Goal: Information Seeking & Learning: Learn about a topic

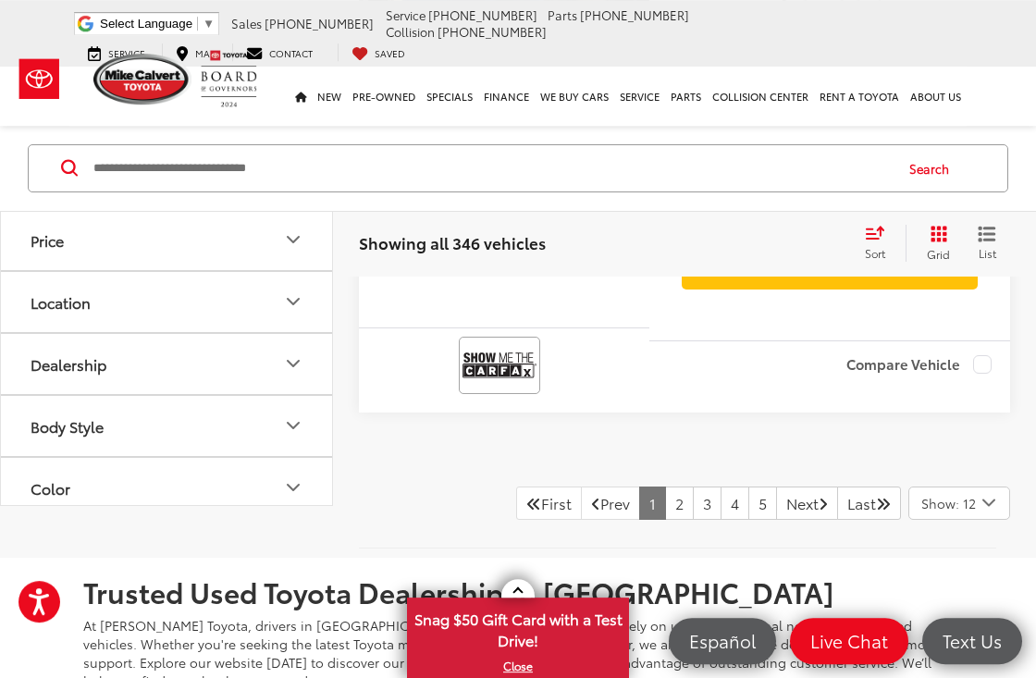
scroll to position [6864, 0]
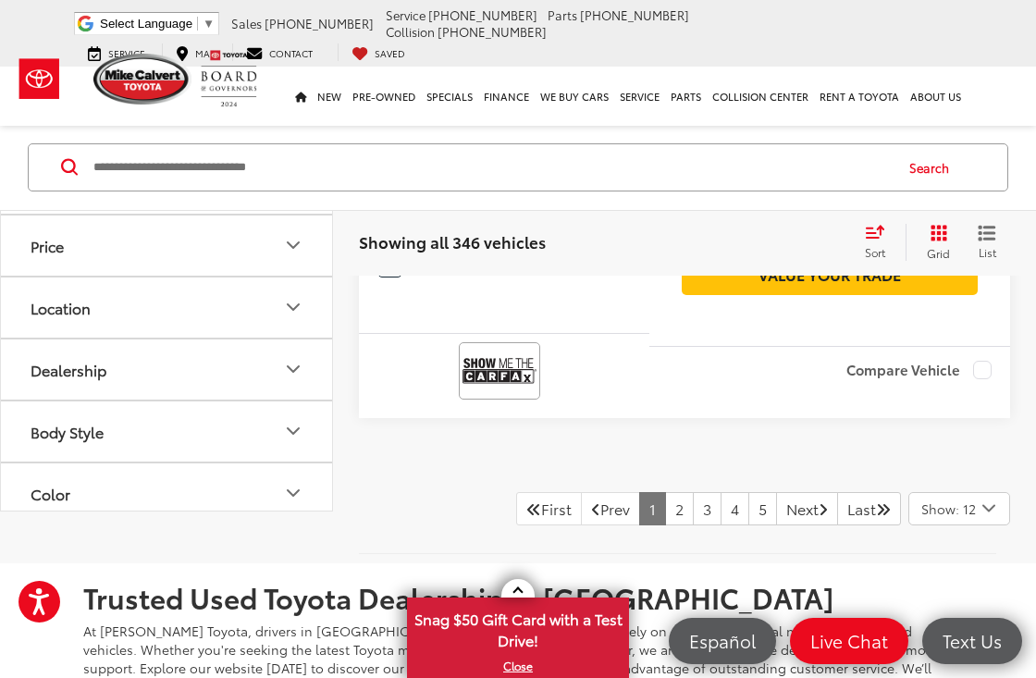
click at [665, 492] on link "2" at bounding box center [679, 508] width 29 height 33
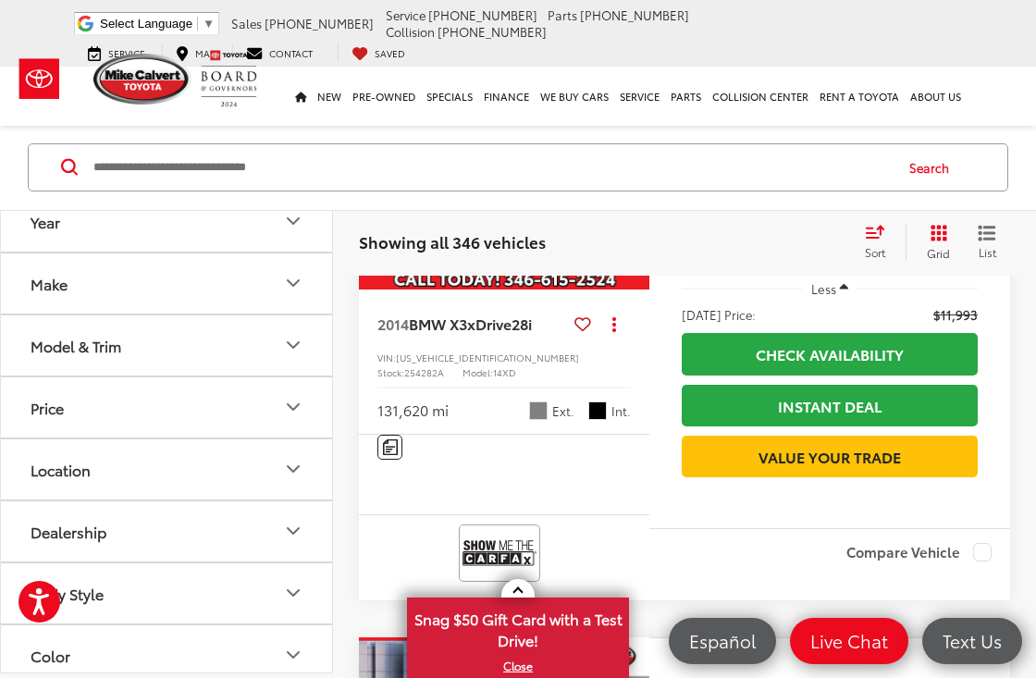
scroll to position [6117, 0]
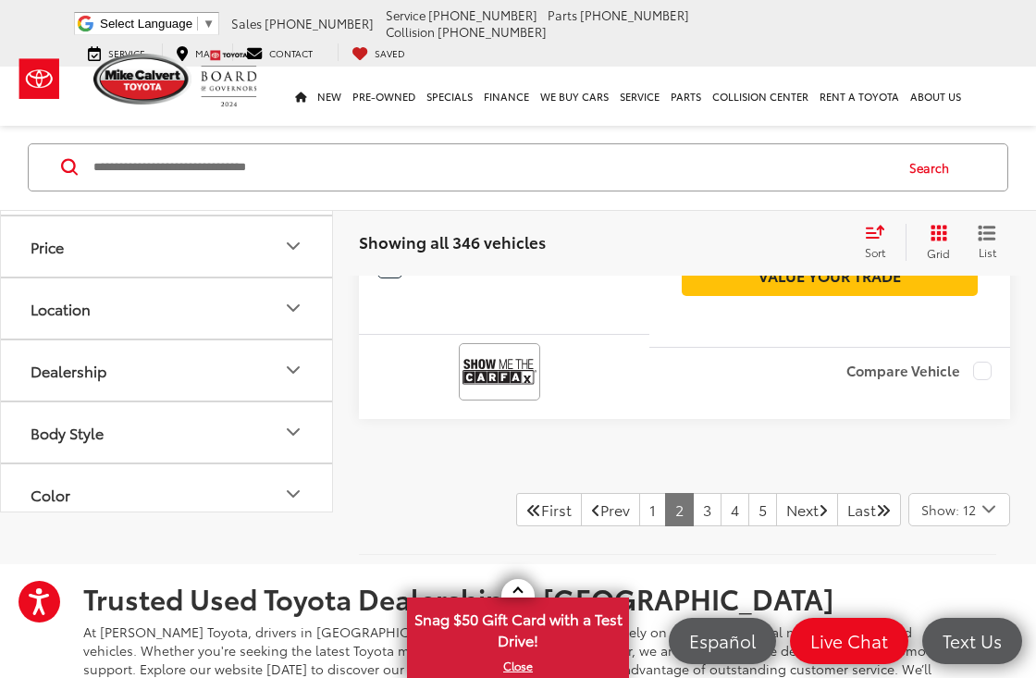
click at [693, 493] on link "3" at bounding box center [707, 509] width 29 height 33
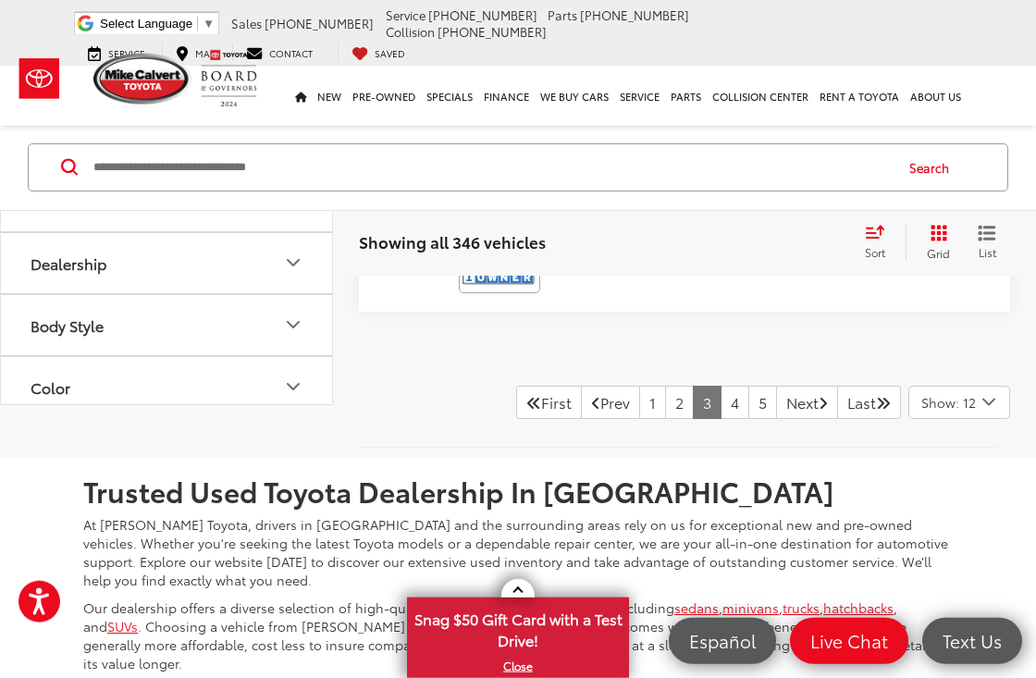
scroll to position [6989, 0]
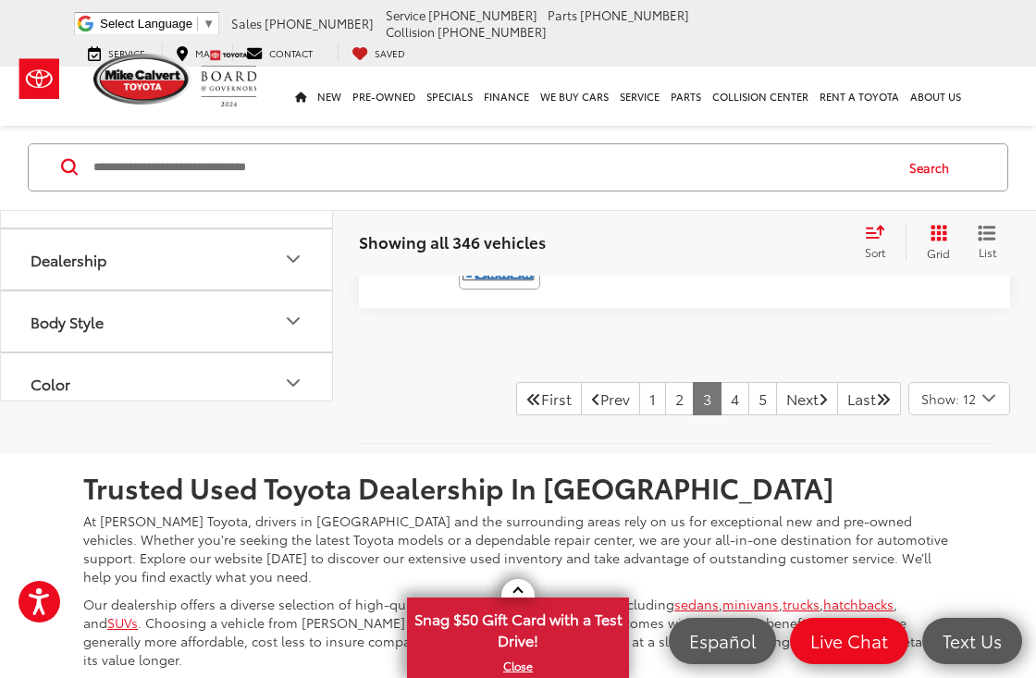
click at [721, 382] on link "4" at bounding box center [735, 398] width 29 height 33
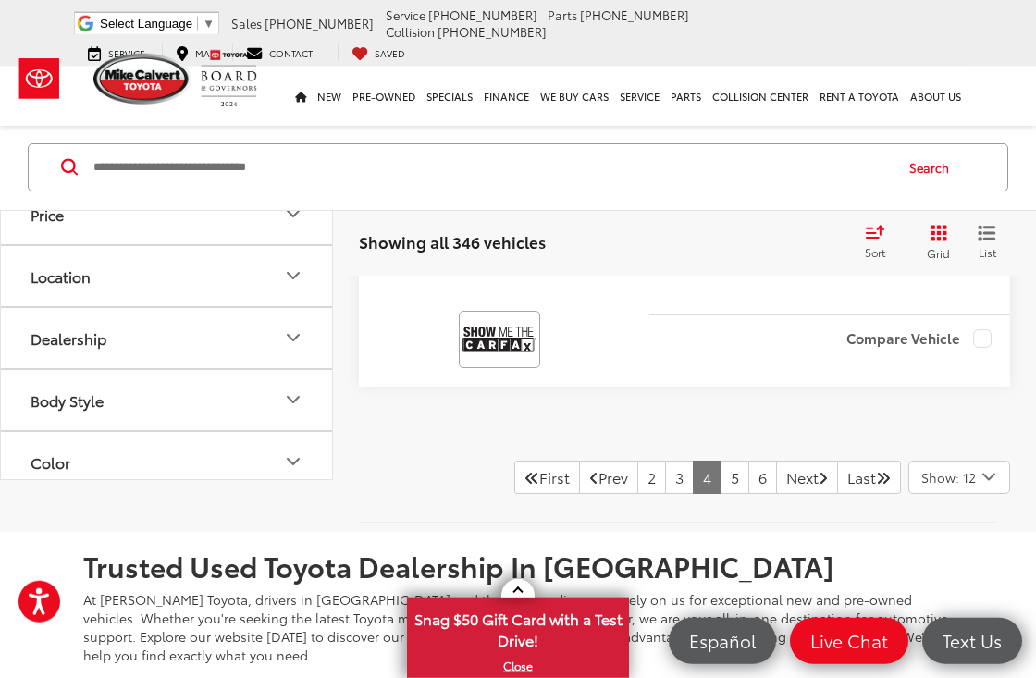
scroll to position [6905, 0]
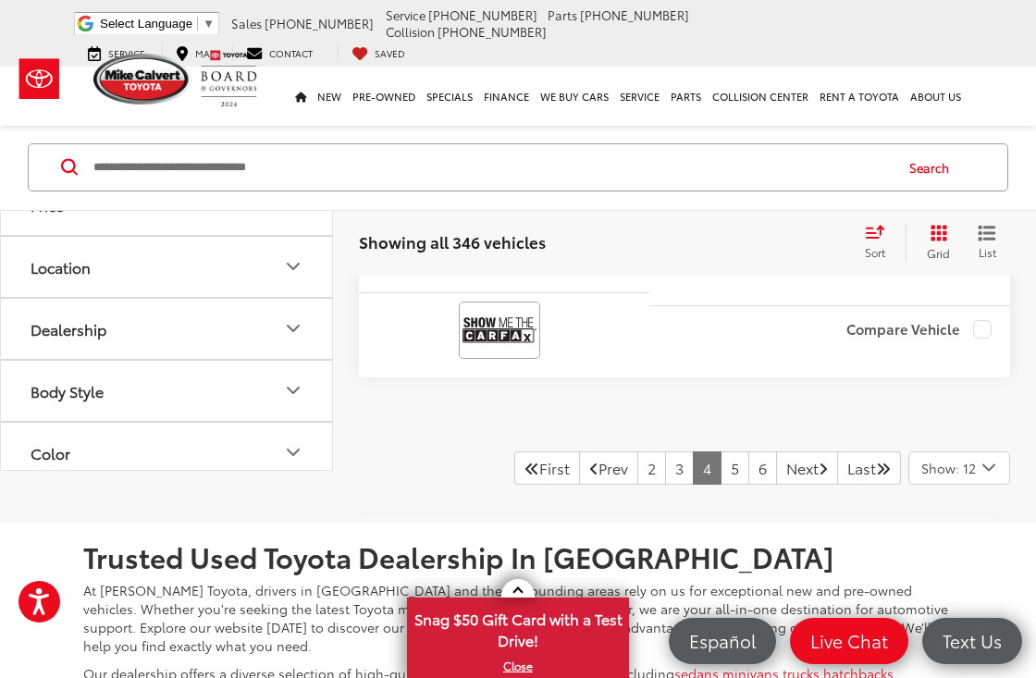
click at [721, 451] on link "5" at bounding box center [735, 467] width 29 height 33
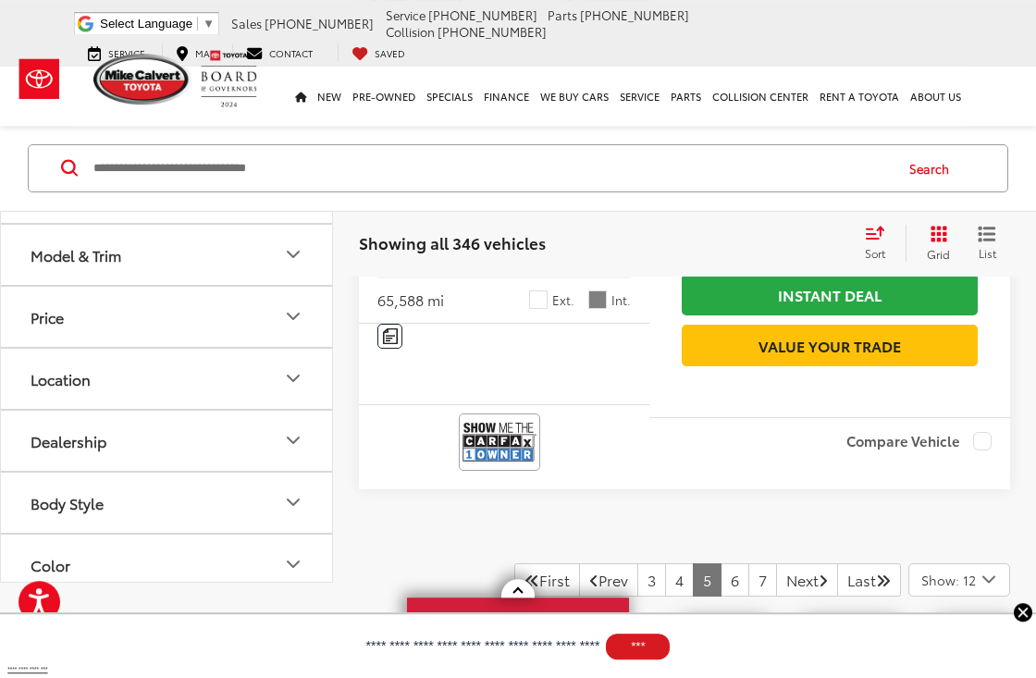
scroll to position [6952, 0]
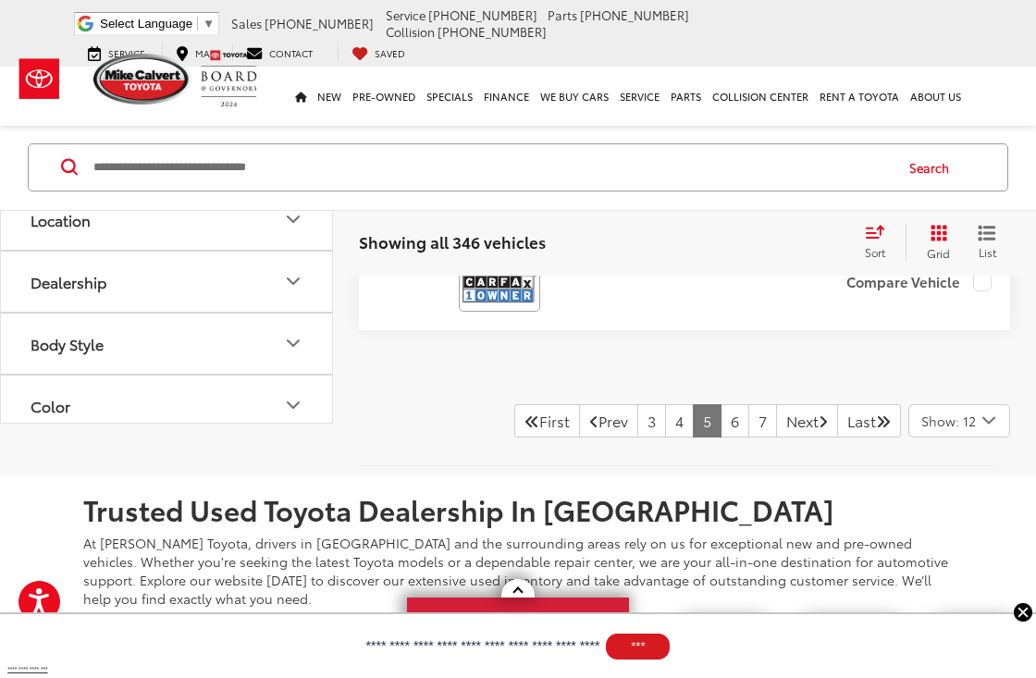
click at [721, 404] on link "6" at bounding box center [735, 420] width 29 height 33
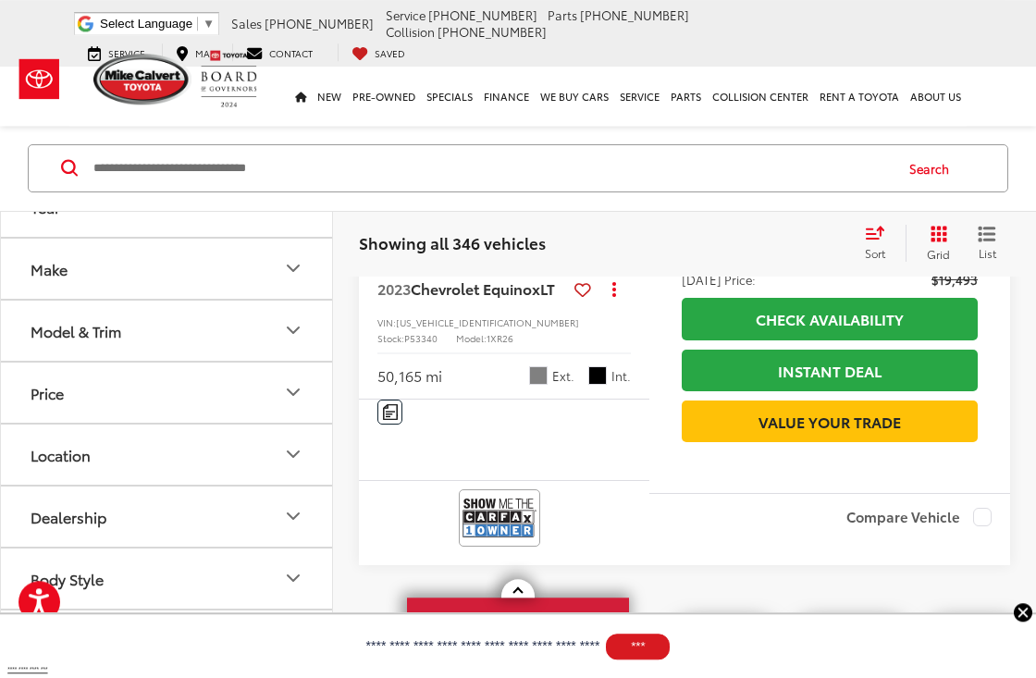
scroll to position [6785, 0]
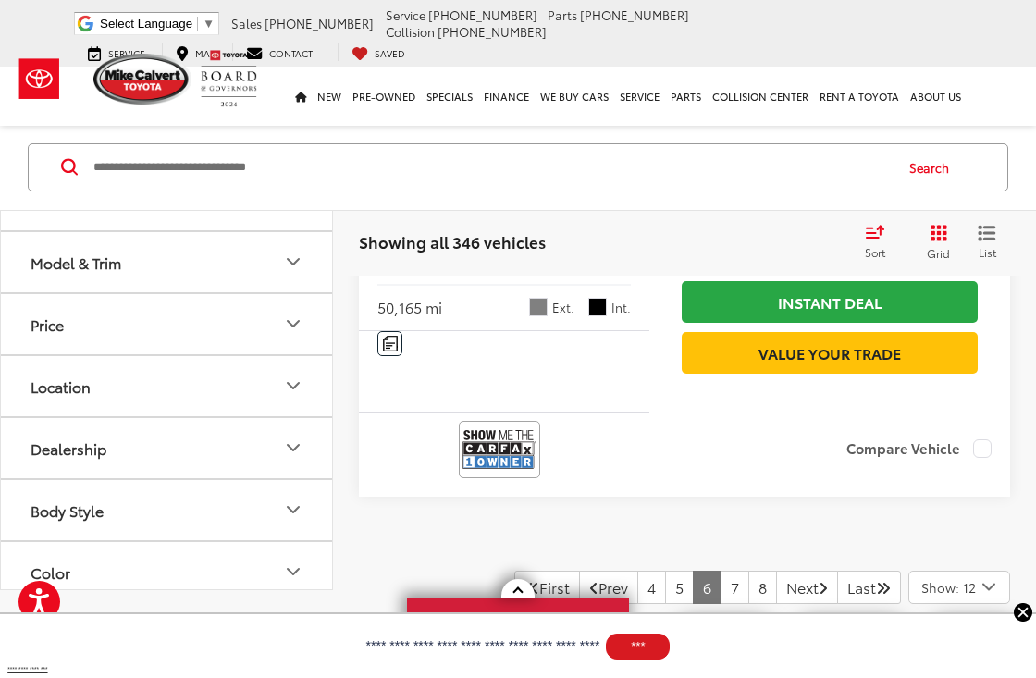
click at [721, 571] on link "7" at bounding box center [735, 587] width 29 height 33
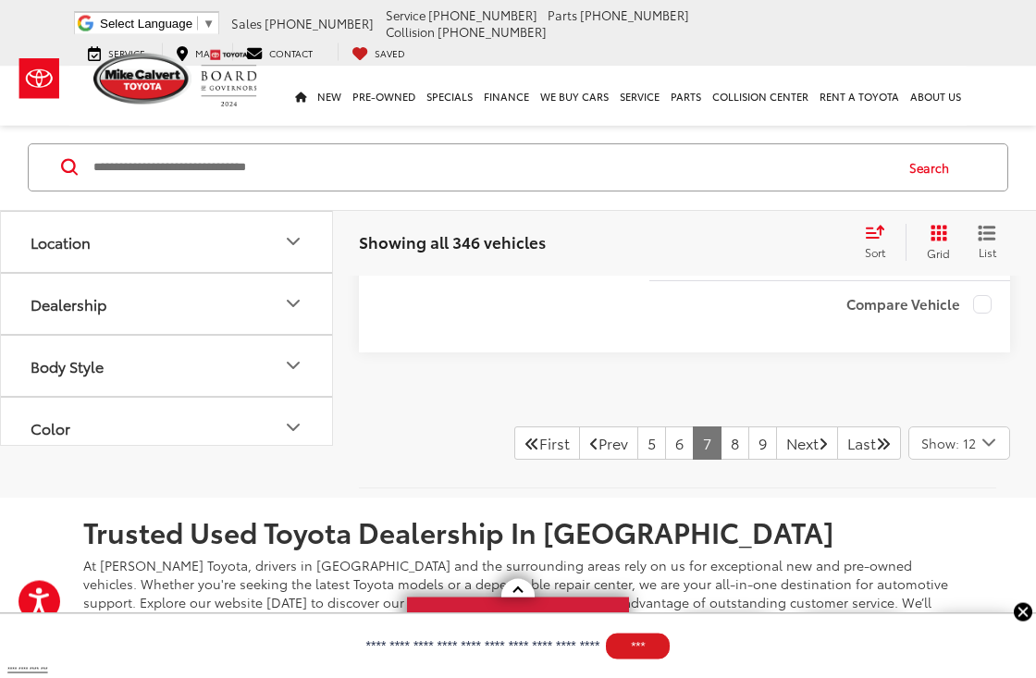
scroll to position [6931, 0]
click at [721, 426] on link "8" at bounding box center [735, 442] width 29 height 33
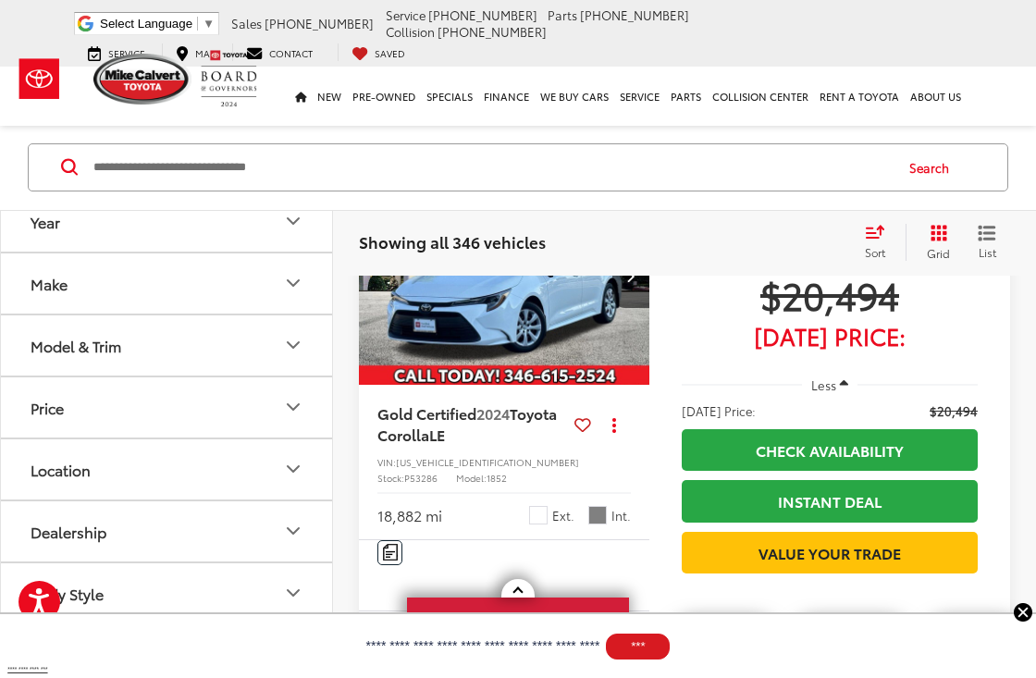
scroll to position [4882, 0]
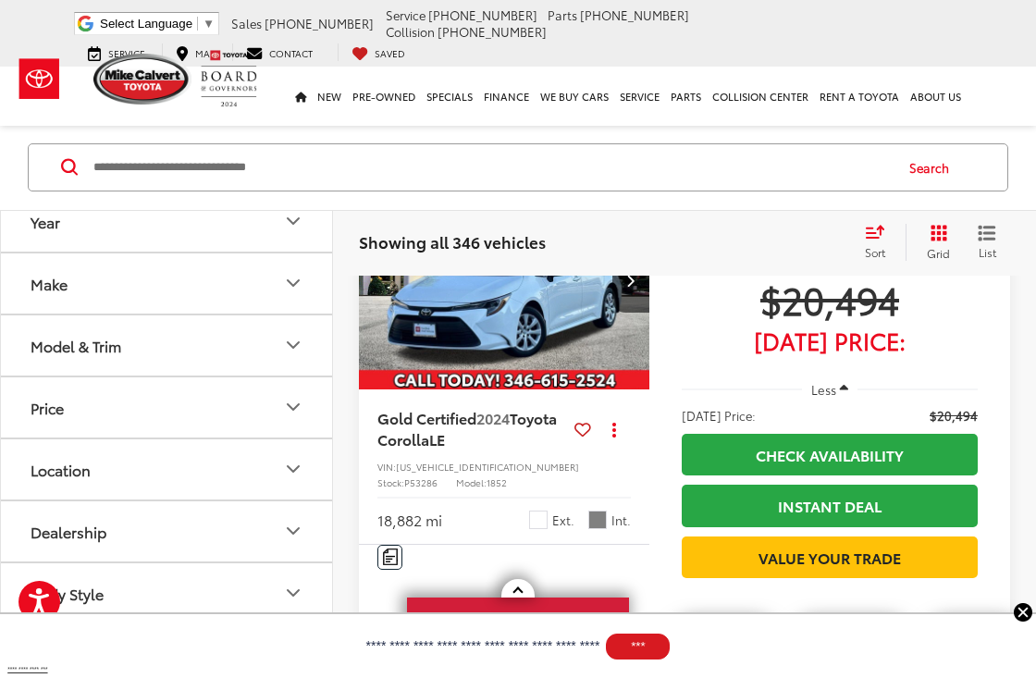
click at [563, 629] on img at bounding box center [563, 653] width 74 height 49
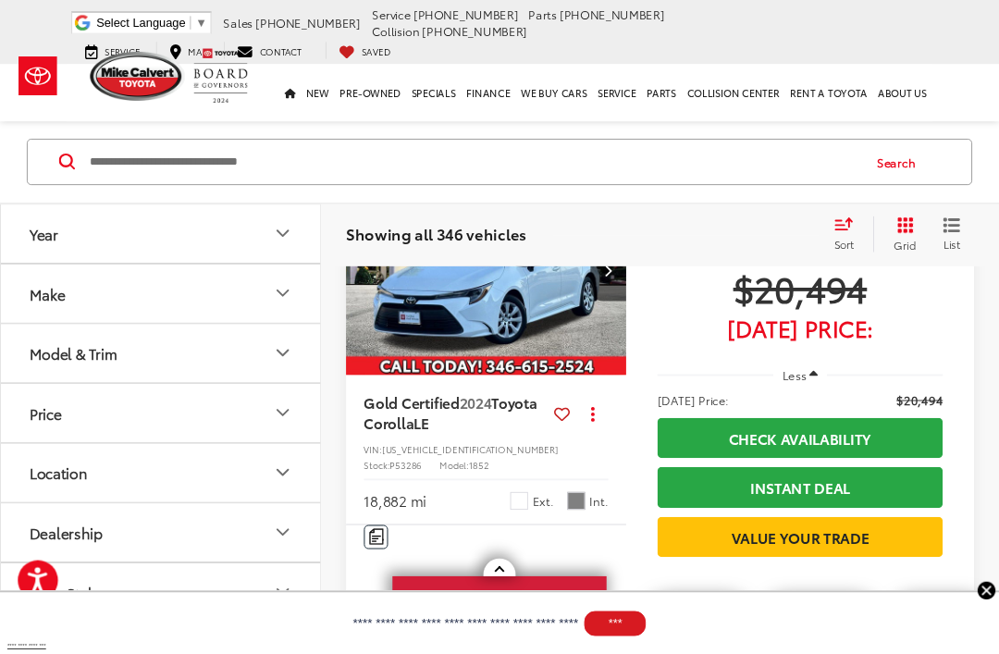
scroll to position [4894, 0]
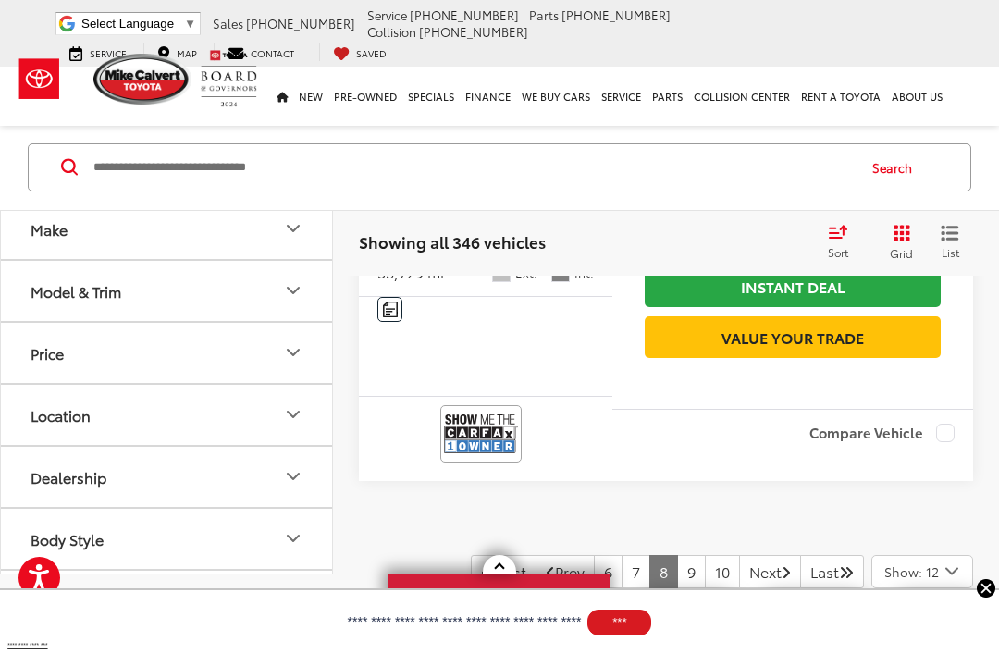
scroll to position [6802, 0]
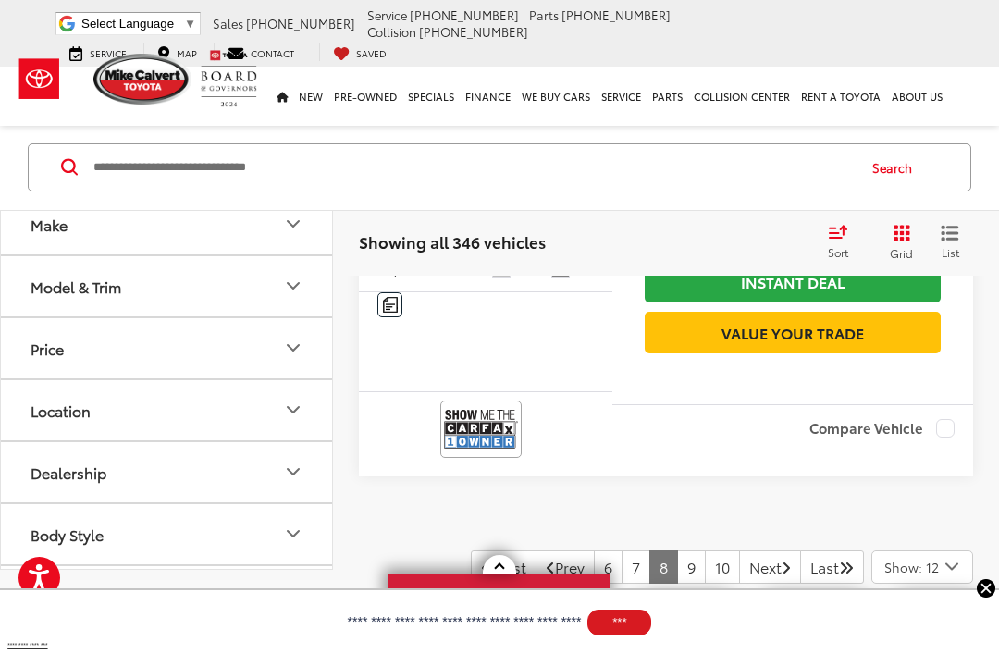
click at [677, 550] on link "9" at bounding box center [691, 566] width 29 height 33
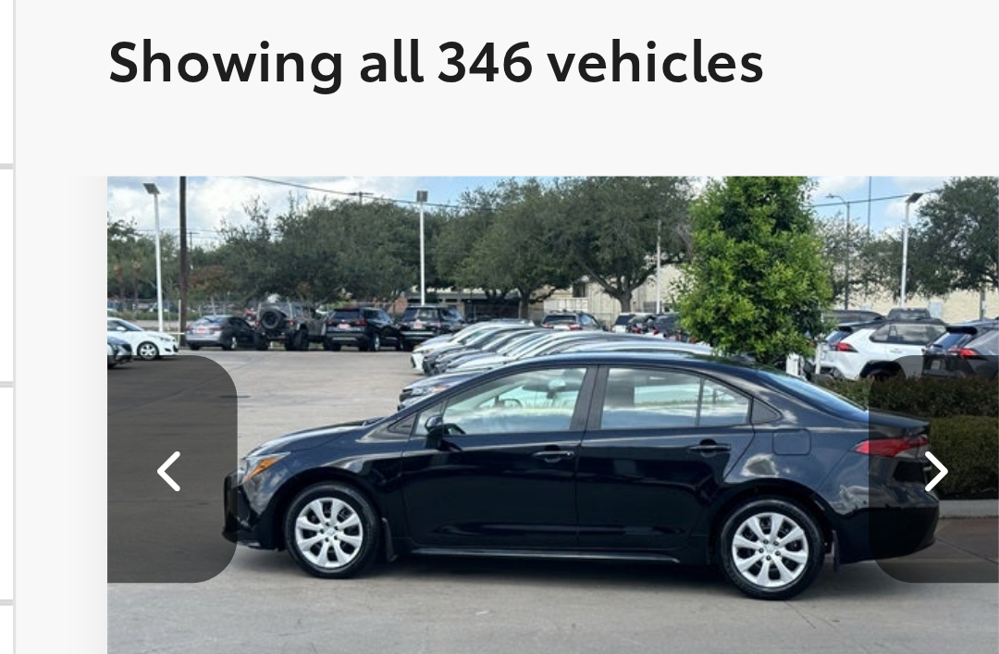
scroll to position [0, 770]
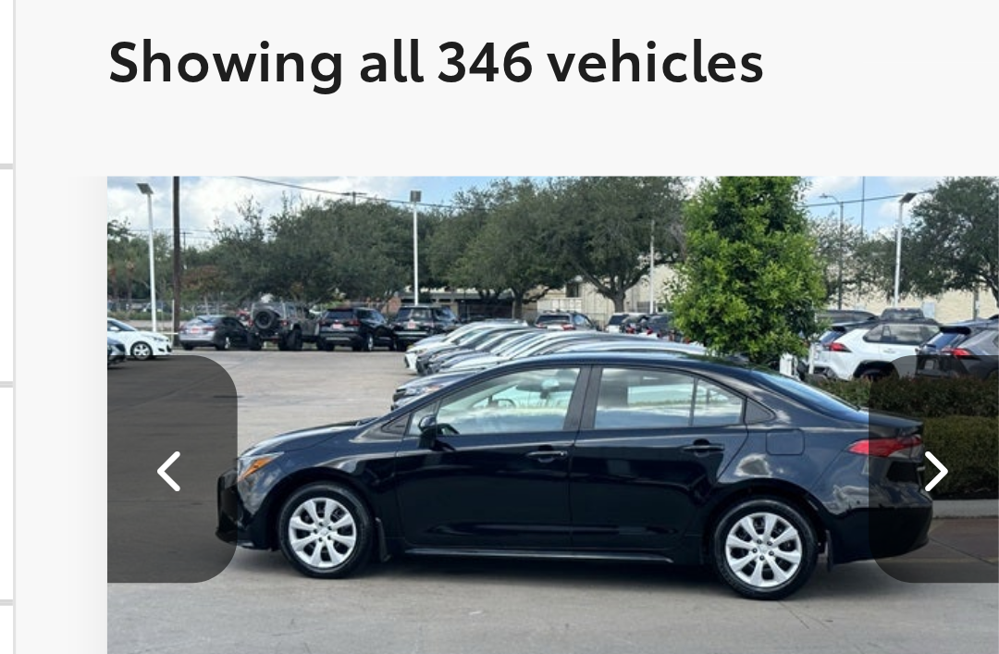
click at [575, 328] on button "Next image" at bounding box center [593, 360] width 37 height 65
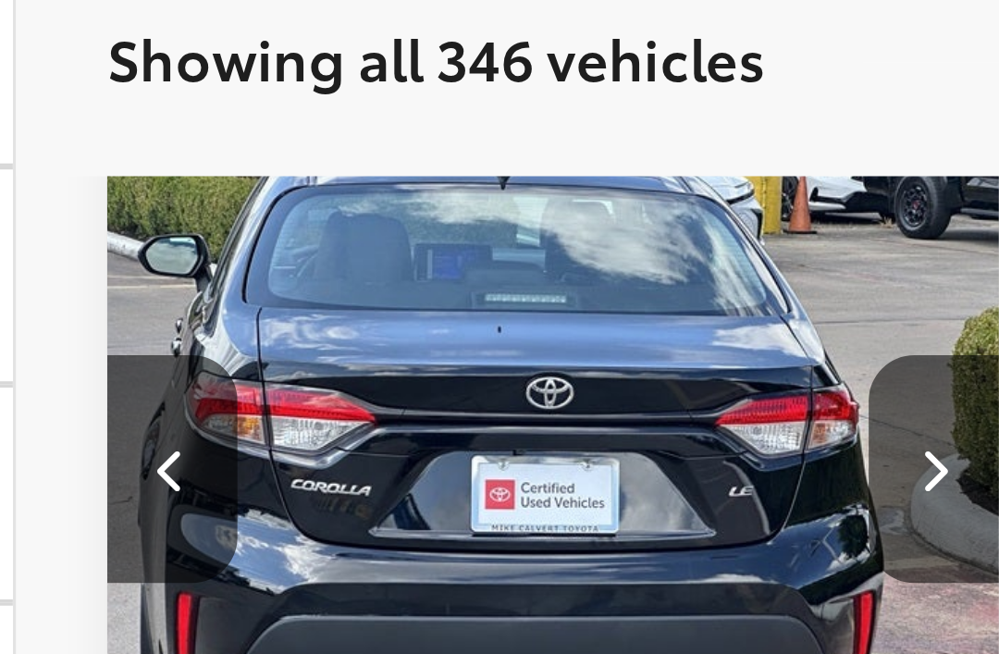
click at [575, 328] on button "Next image" at bounding box center [593, 360] width 37 height 65
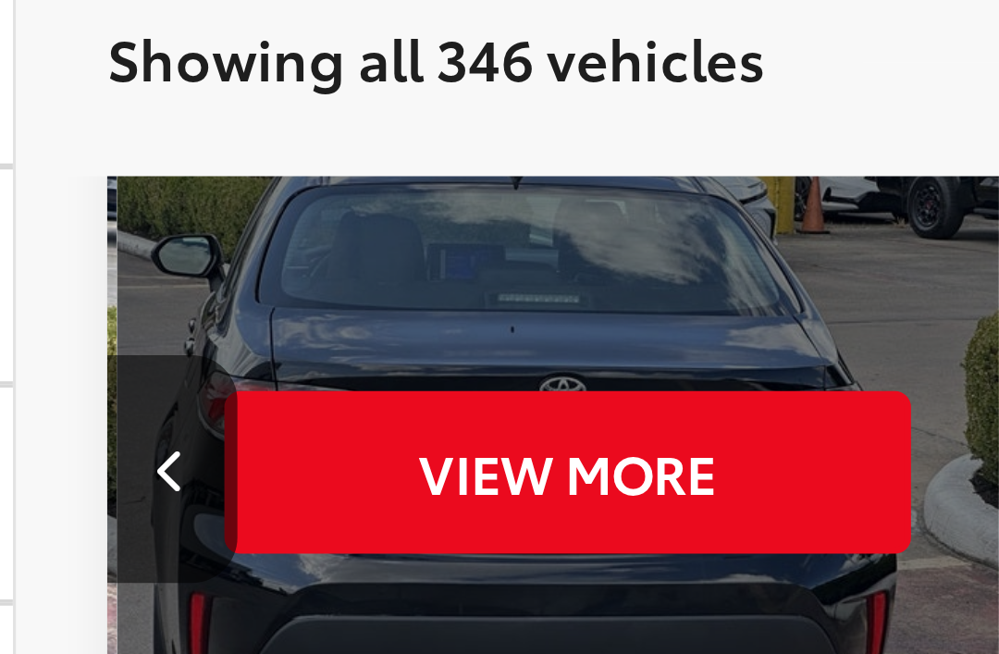
scroll to position [0, 1281]
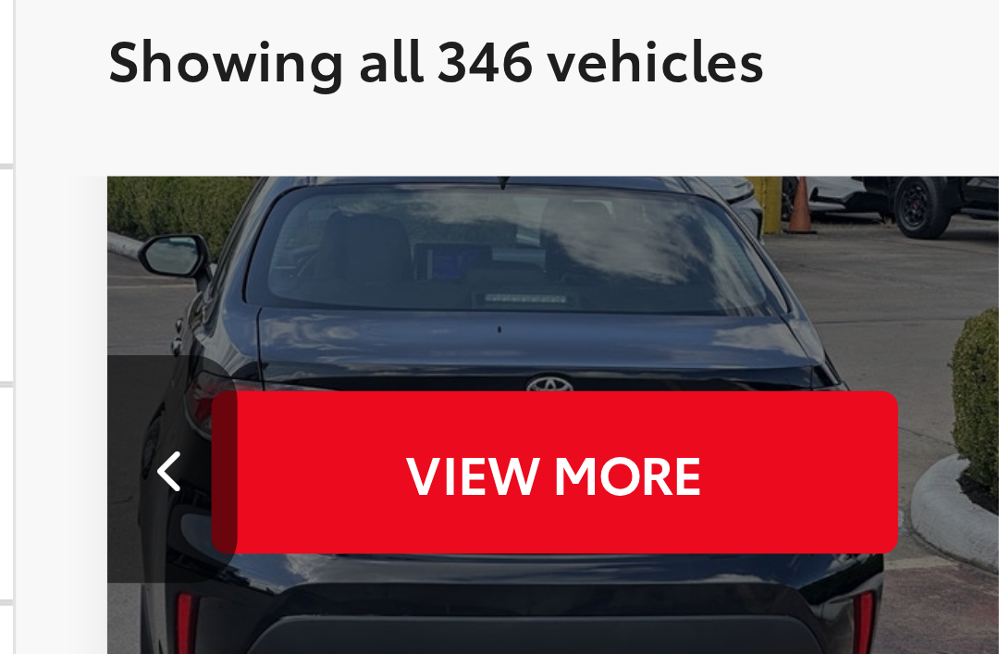
click at [359, 328] on button "Previous image" at bounding box center [377, 360] width 37 height 65
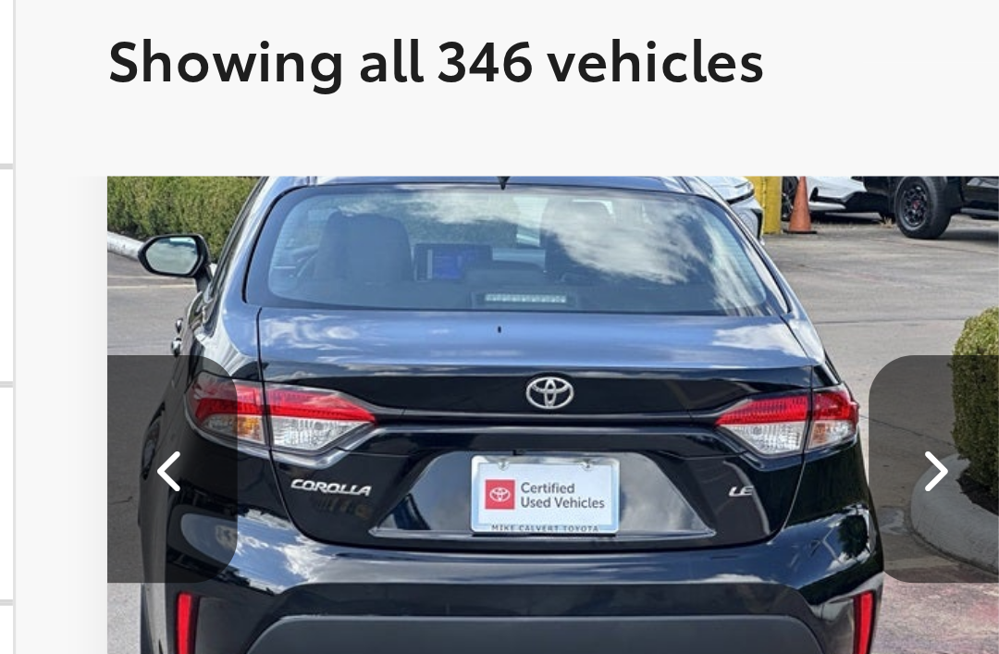
click at [374, 353] on icon "Previous image" at bounding box center [378, 359] width 8 height 13
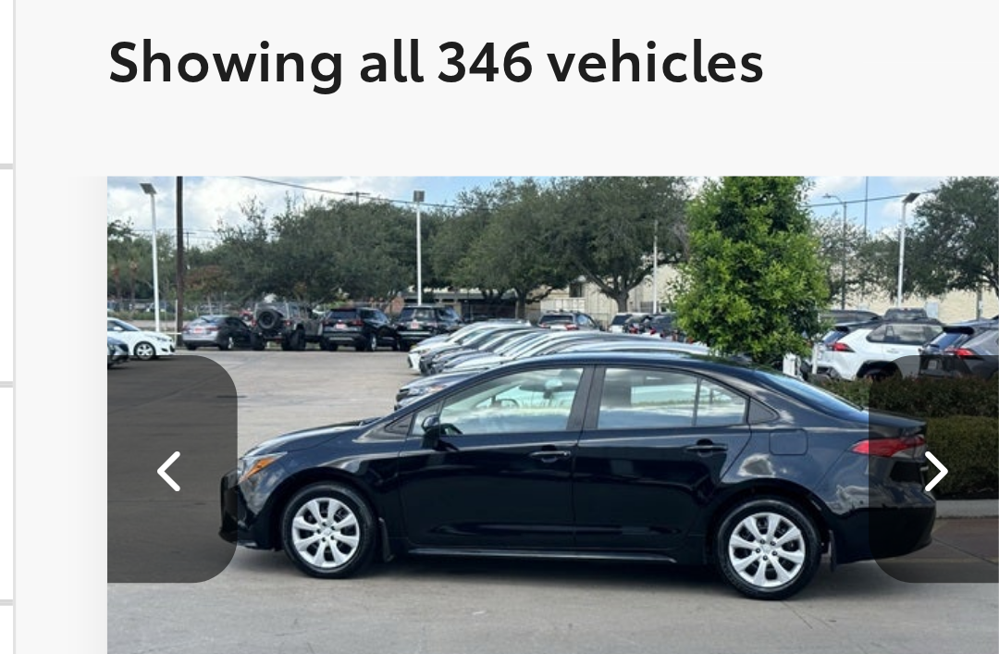
click at [374, 353] on icon "Previous image" at bounding box center [378, 359] width 8 height 13
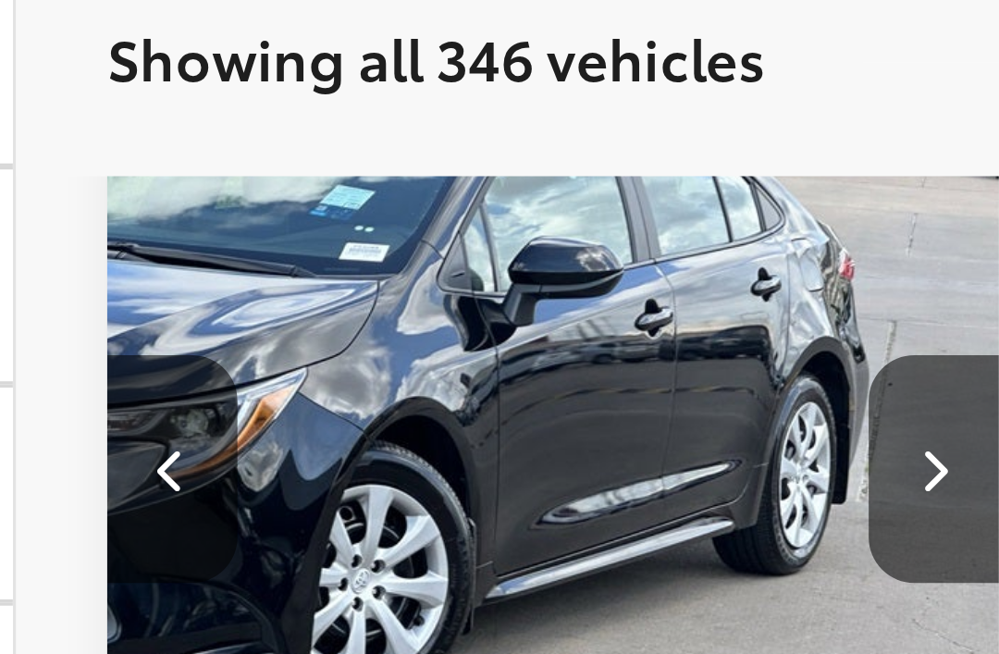
click at [374, 353] on icon "Previous image" at bounding box center [378, 359] width 8 height 13
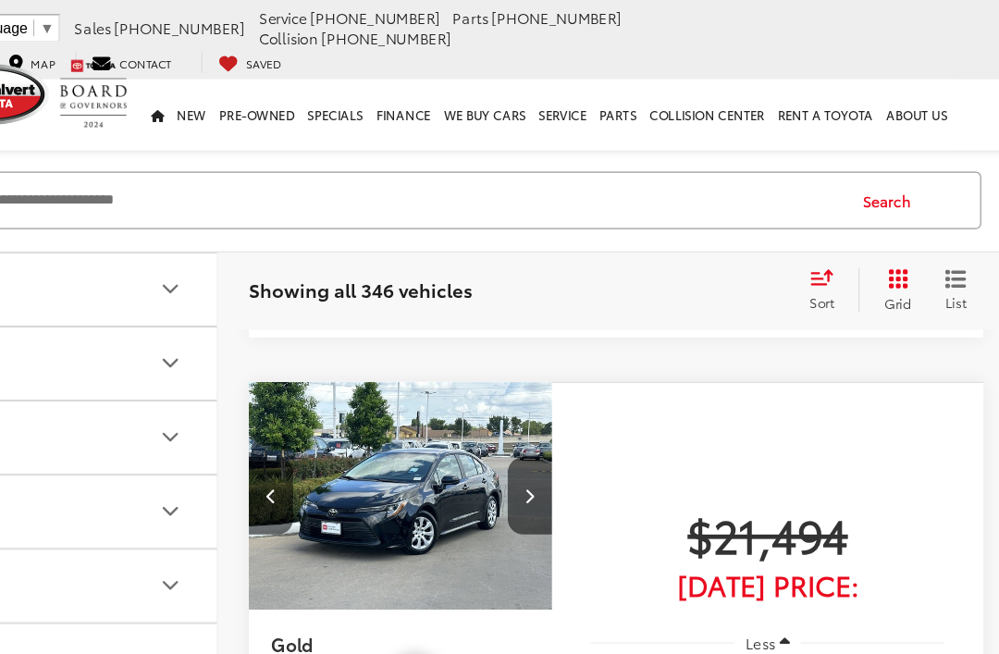
scroll to position [5293, 0]
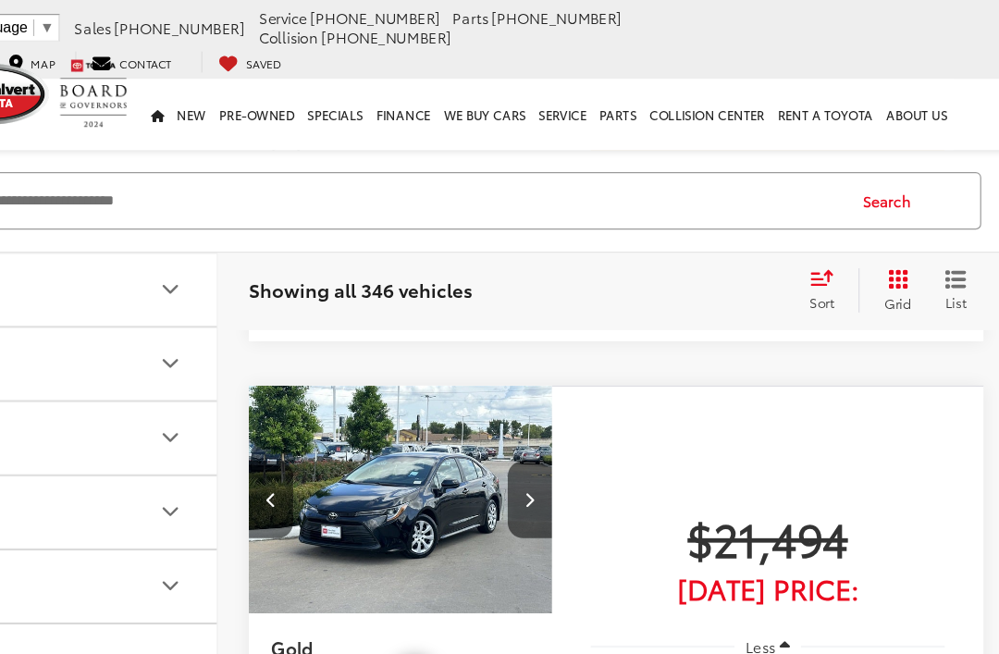
click at [357, 374] on img "2025 Toyota Corolla LE 1" at bounding box center [485, 419] width 256 height 192
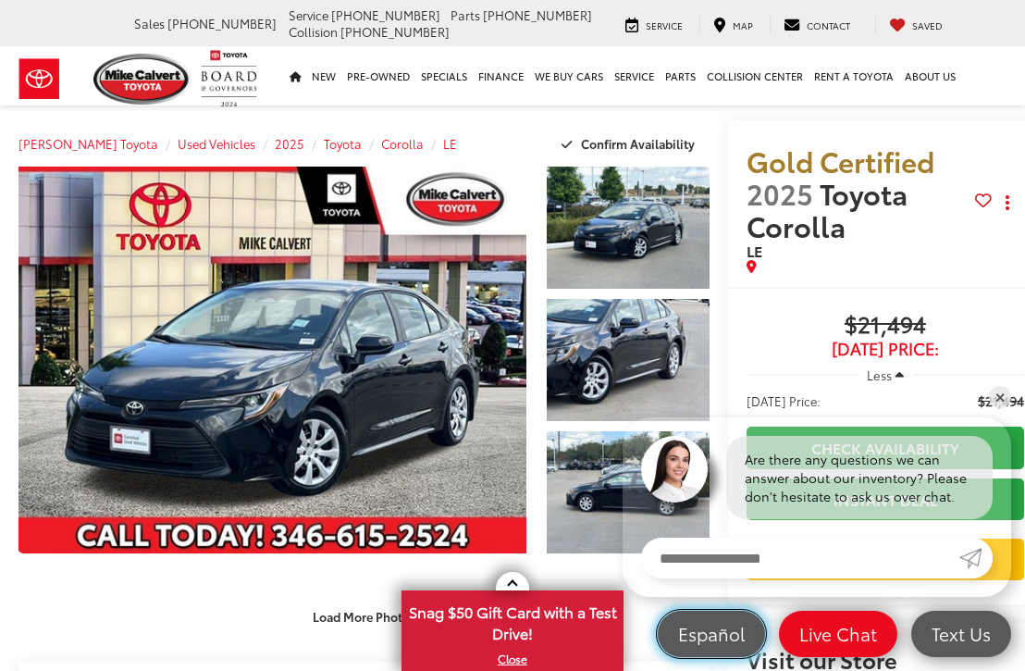
click at [672, 613] on link "Español" at bounding box center [711, 634] width 107 height 46
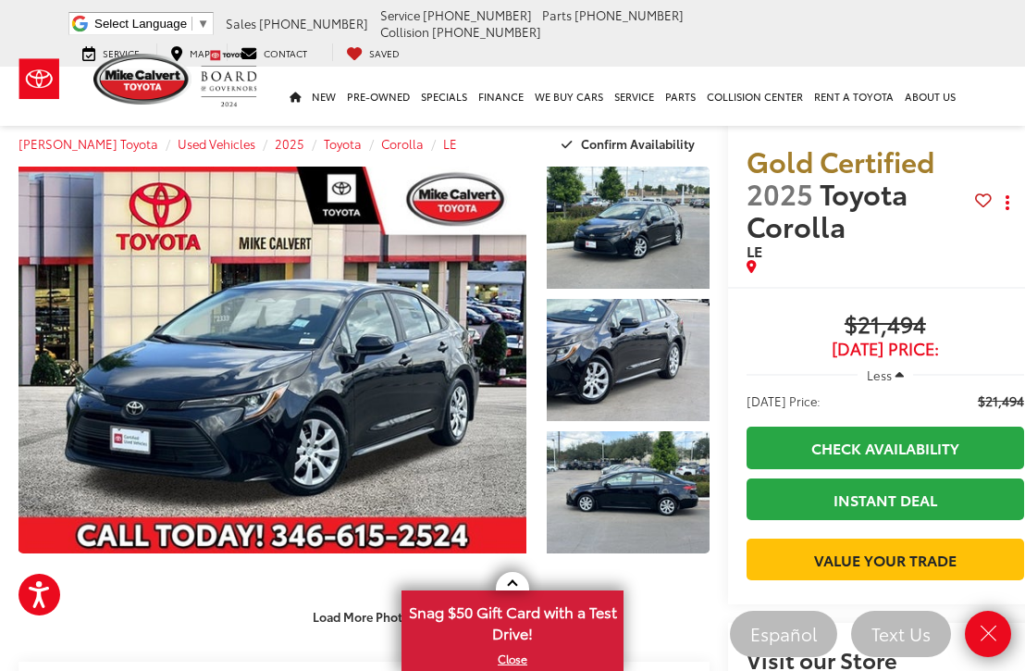
click at [202, 622] on div "Load More Photos" at bounding box center [364, 616] width 691 height 32
click at [320, 378] on link "Expand Photo 0" at bounding box center [273, 360] width 508 height 387
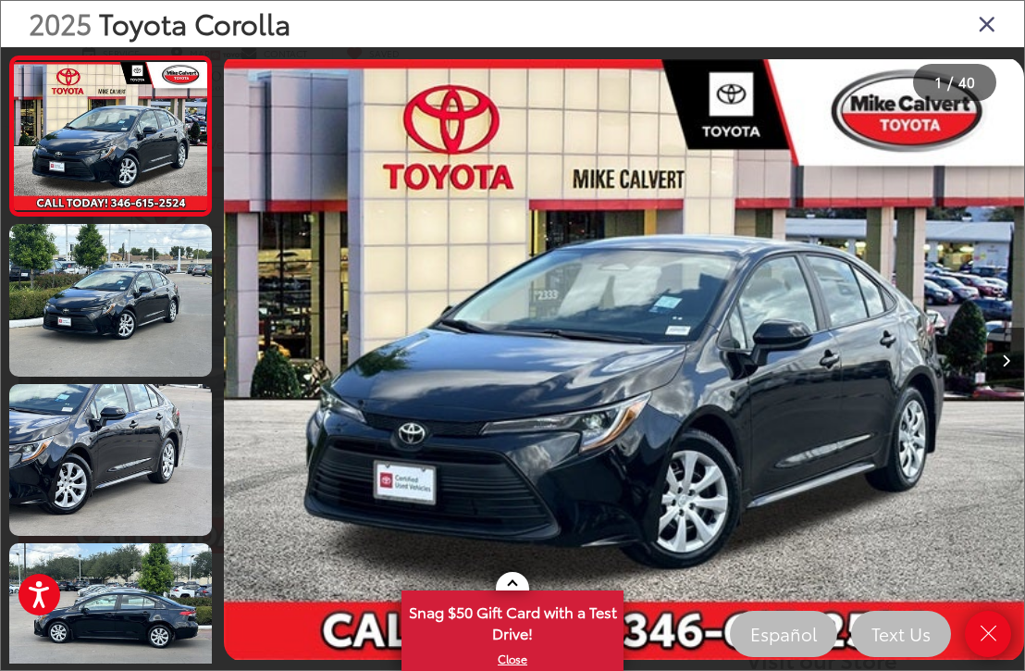
click at [321, 390] on div at bounding box center [324, 359] width 200 height 625
click at [123, 307] on link at bounding box center [110, 300] width 203 height 152
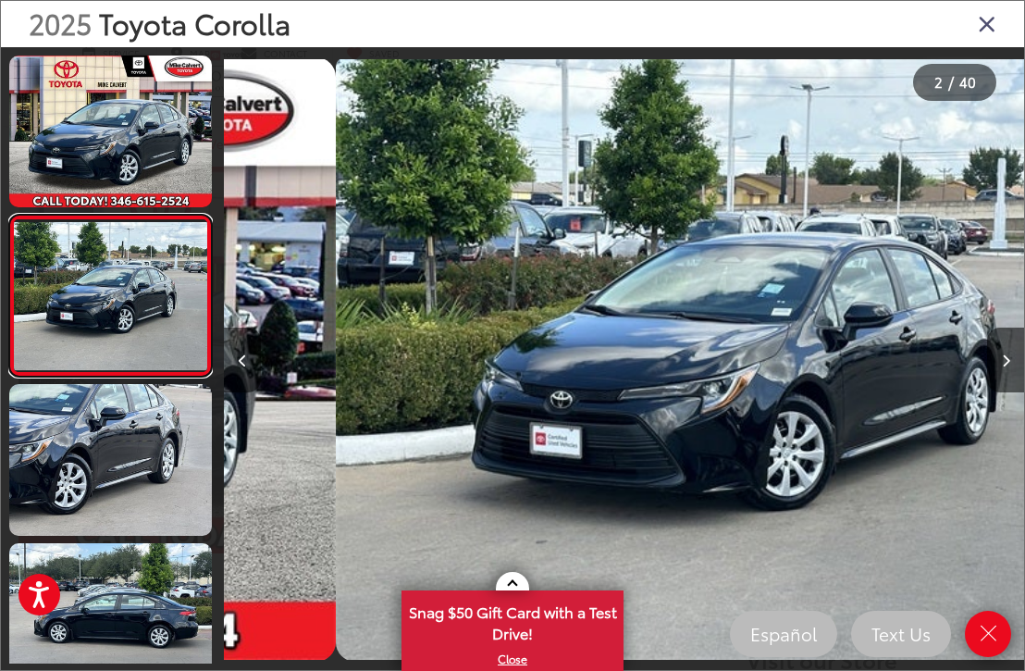
scroll to position [0, 800]
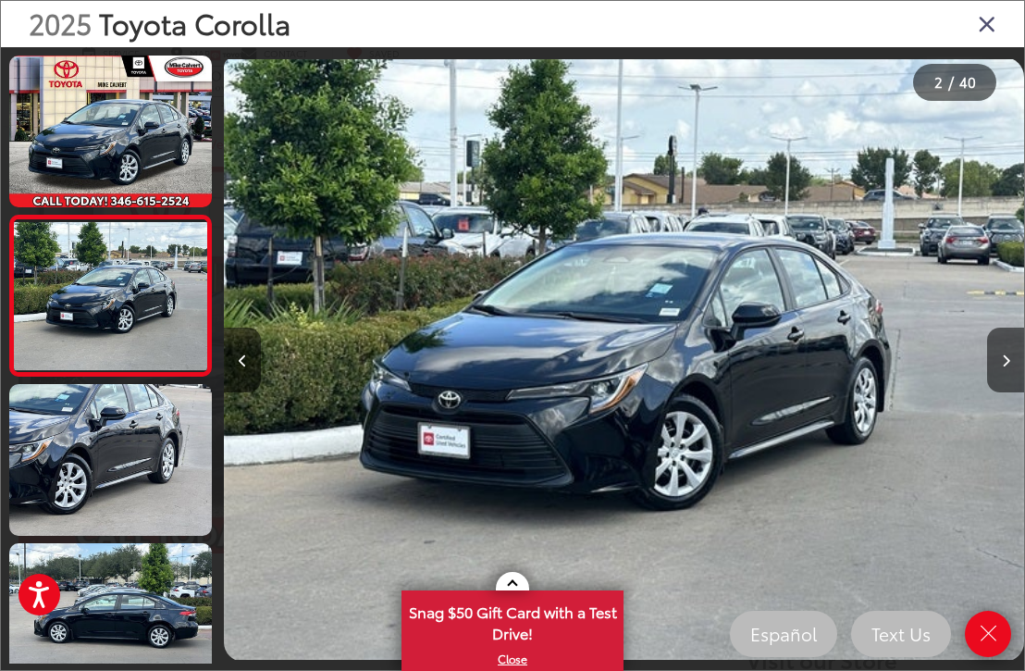
click at [133, 323] on link at bounding box center [110, 295] width 203 height 161
click at [117, 472] on link at bounding box center [110, 460] width 203 height 152
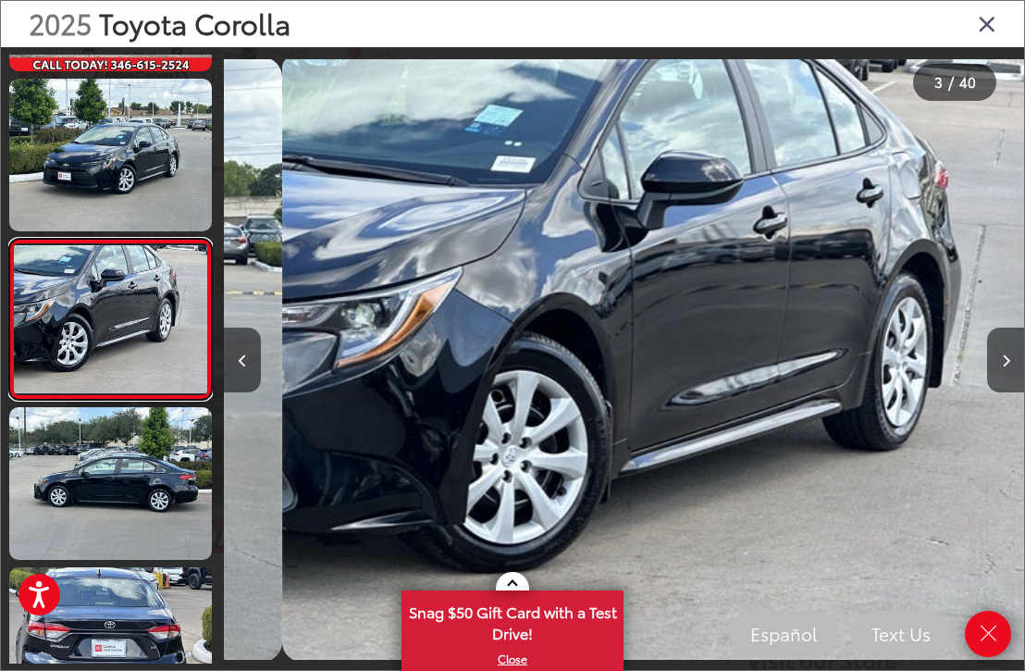
scroll to position [150, 0]
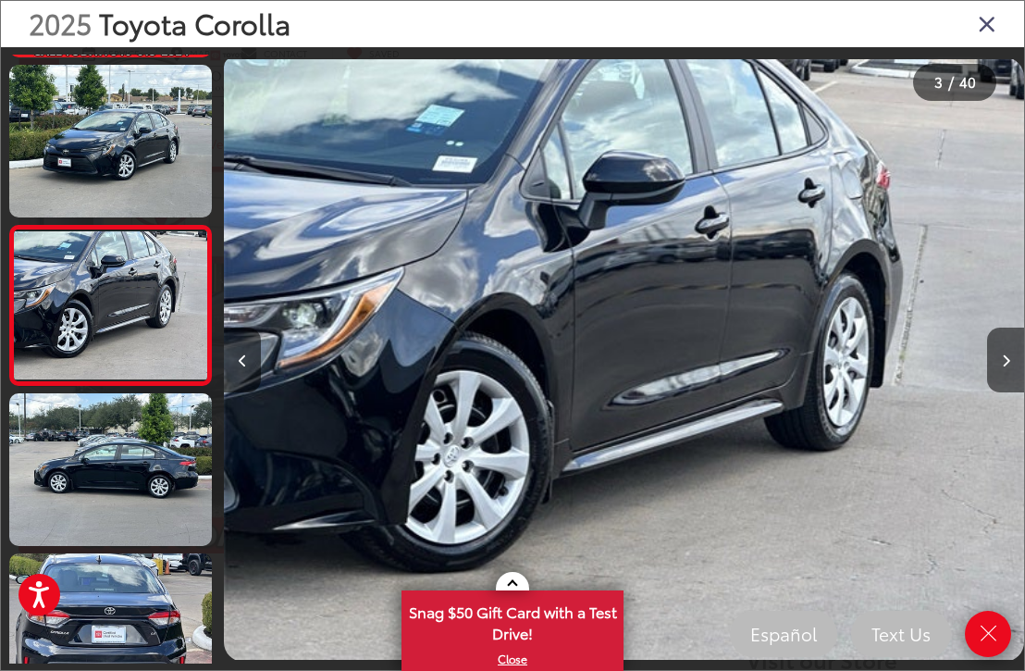
click at [241, 367] on icon "Previous image" at bounding box center [243, 360] width 8 height 13
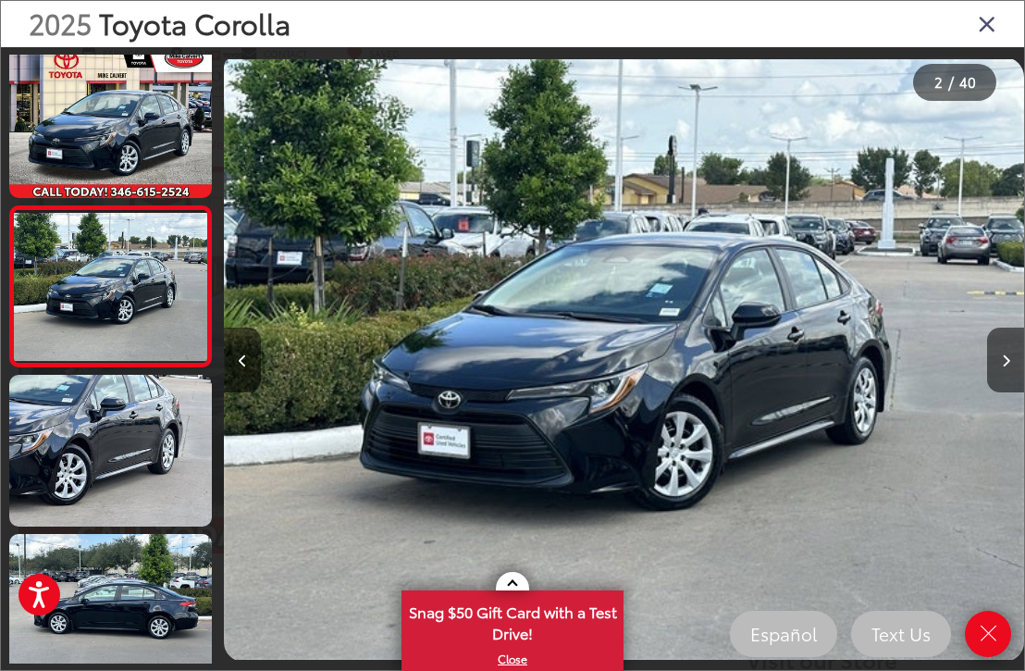
scroll to position [0, 0]
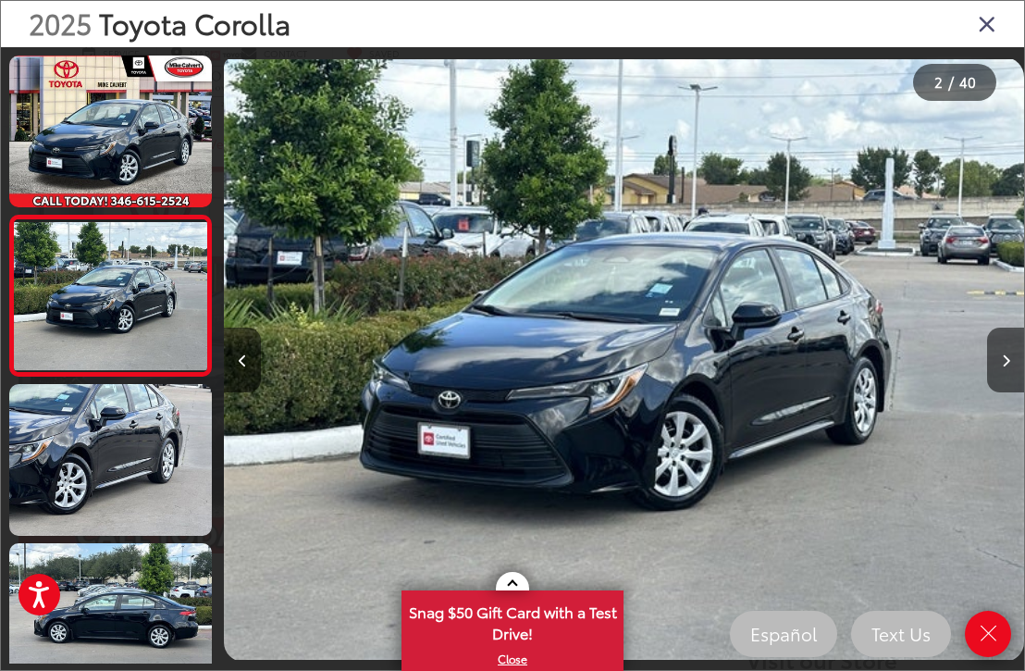
click at [239, 392] on button "Previous image" at bounding box center [242, 360] width 37 height 65
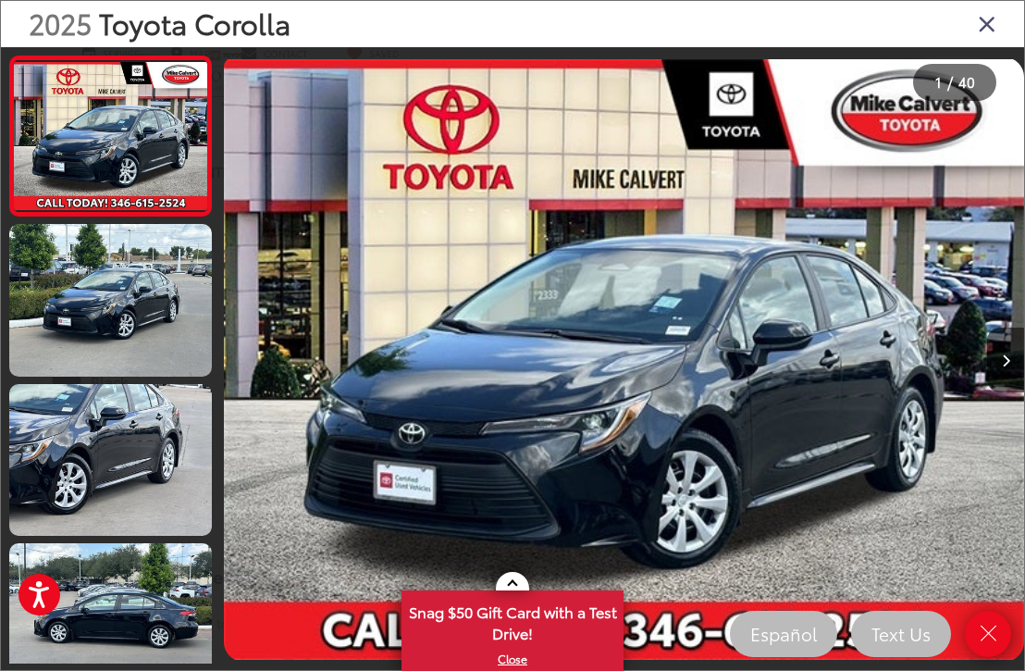
click at [701, 662] on img "2025 Toyota Corolla LE 0" at bounding box center [624, 359] width 800 height 604
click at [987, 657] on link "Close" at bounding box center [988, 634] width 46 height 46
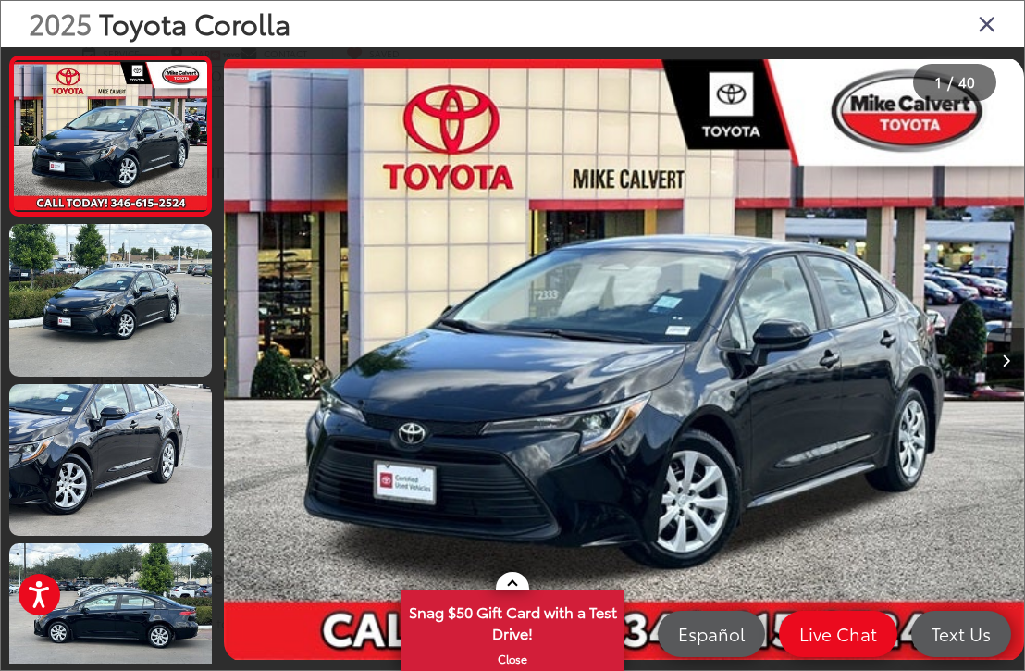
click at [669, 419] on img "2025 Toyota Corolla LE 0" at bounding box center [624, 359] width 800 height 604
click at [999, 391] on button "Next image" at bounding box center [1005, 360] width 37 height 65
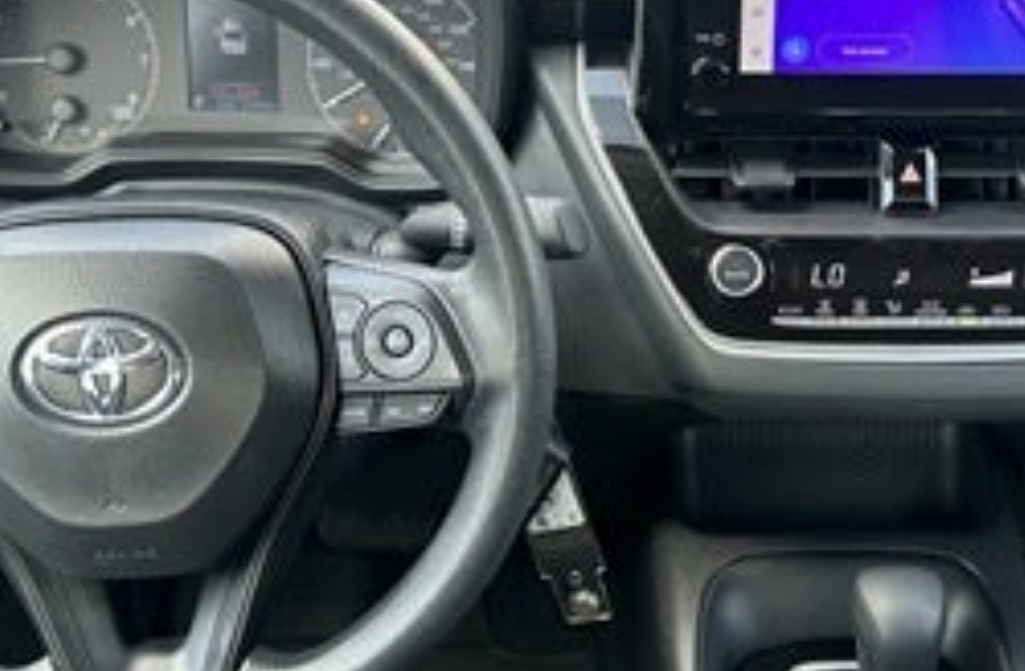
scroll to position [937, 0]
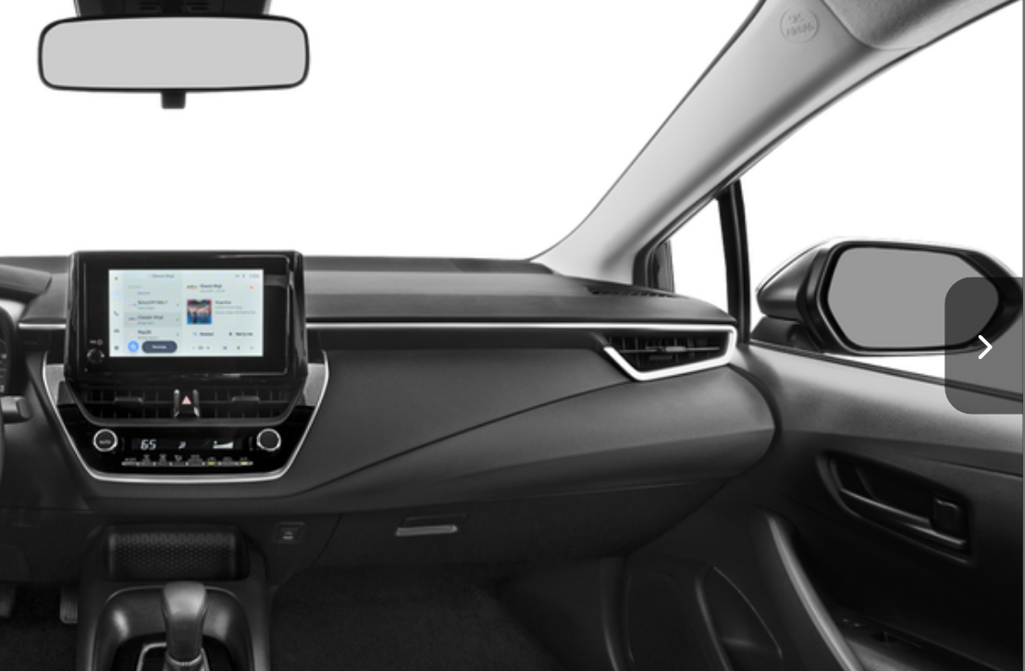
click at [1002, 354] on icon "Next image" at bounding box center [1006, 360] width 8 height 13
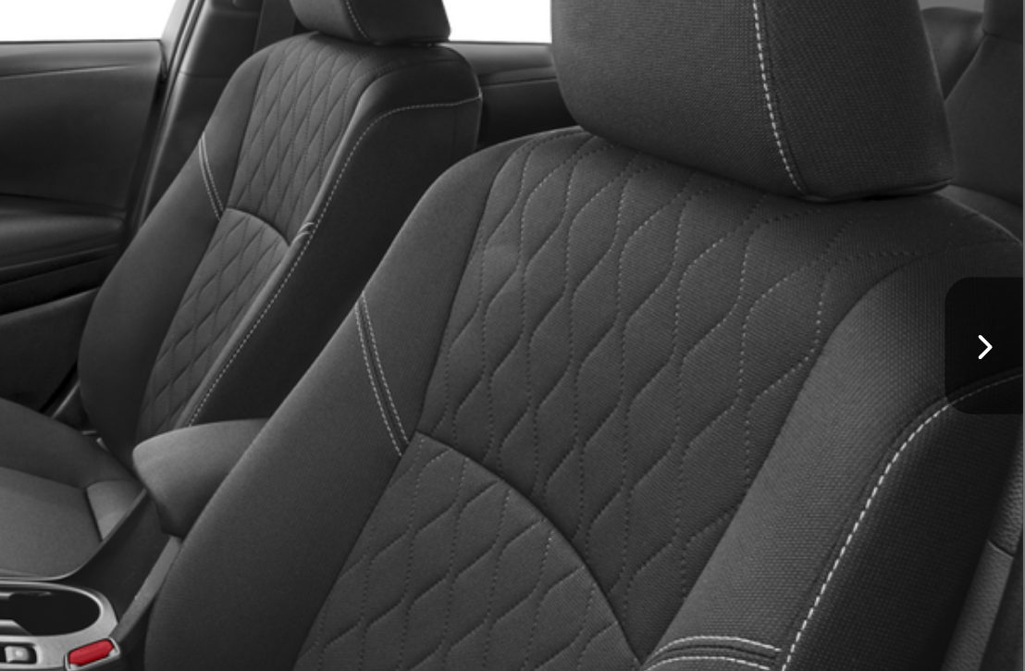
click at [1002, 354] on icon "Next image" at bounding box center [1006, 360] width 8 height 13
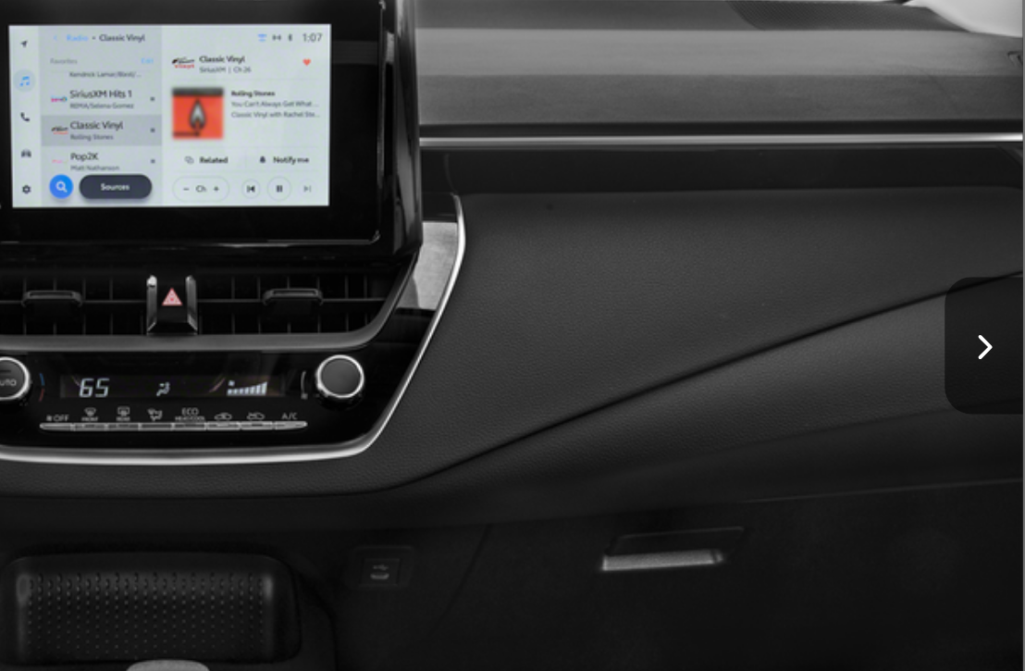
click at [1002, 354] on icon "Next image" at bounding box center [1006, 360] width 8 height 13
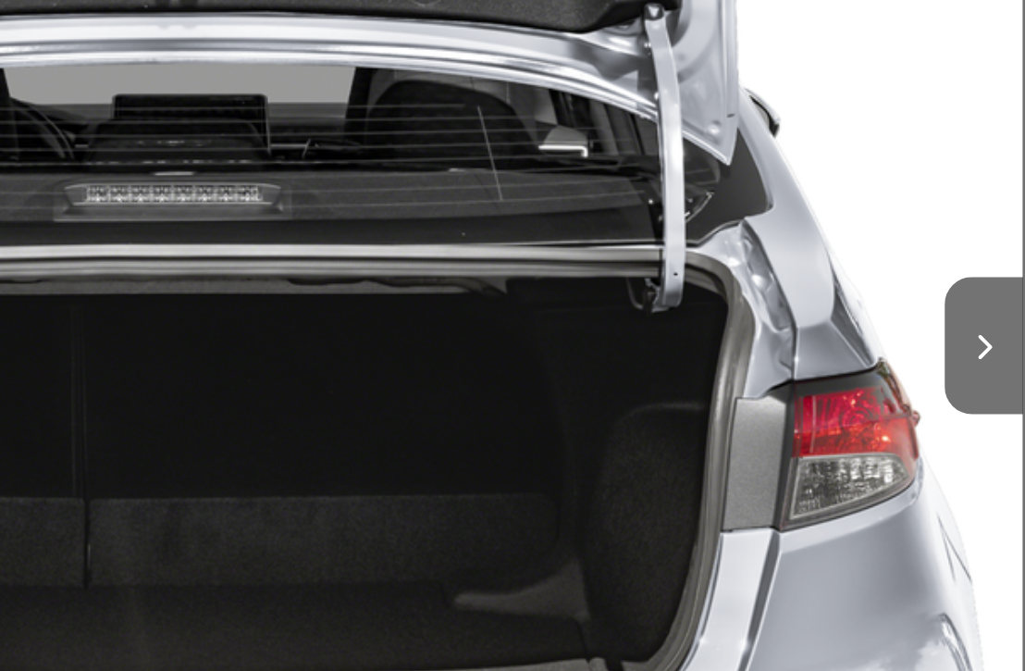
click at [1002, 354] on icon "Next image" at bounding box center [1006, 360] width 8 height 13
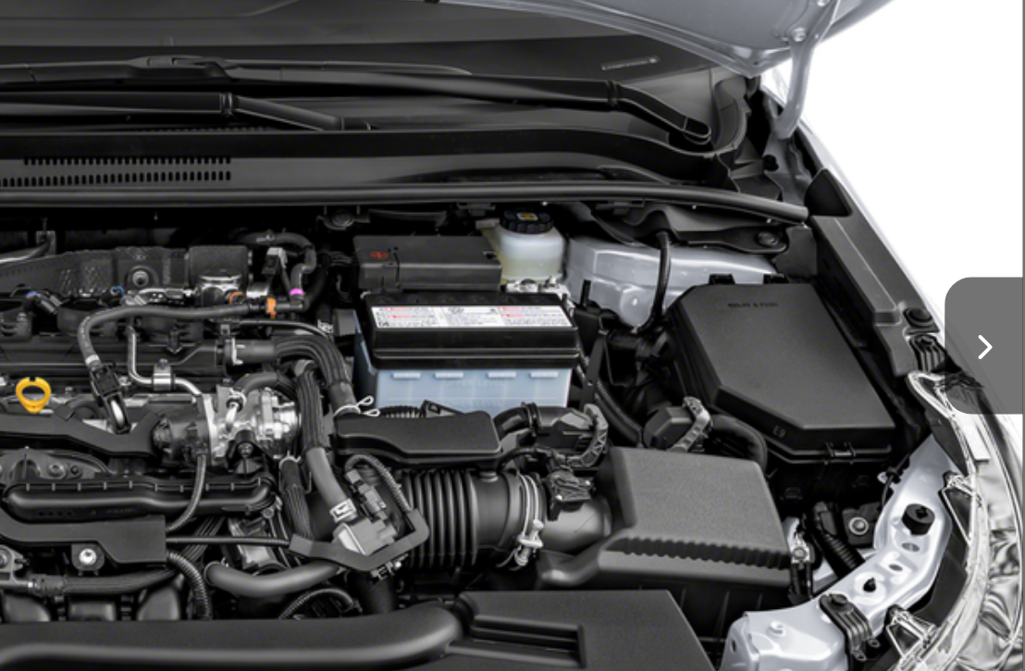
click at [987, 328] on button "Next image" at bounding box center [1005, 360] width 37 height 65
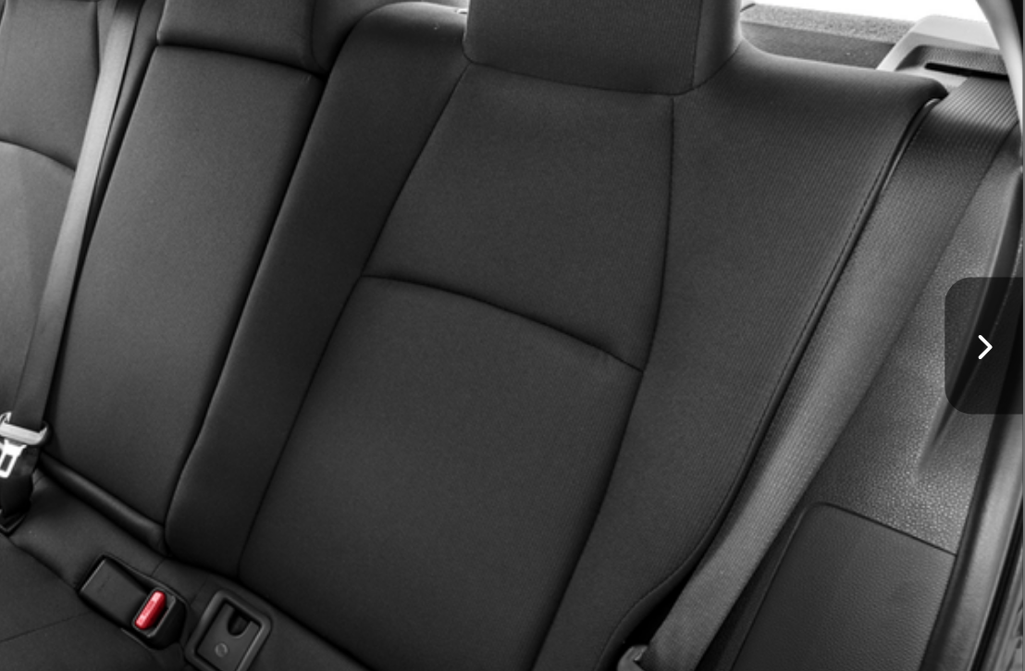
click at [987, 328] on button "Next image" at bounding box center [1005, 360] width 37 height 65
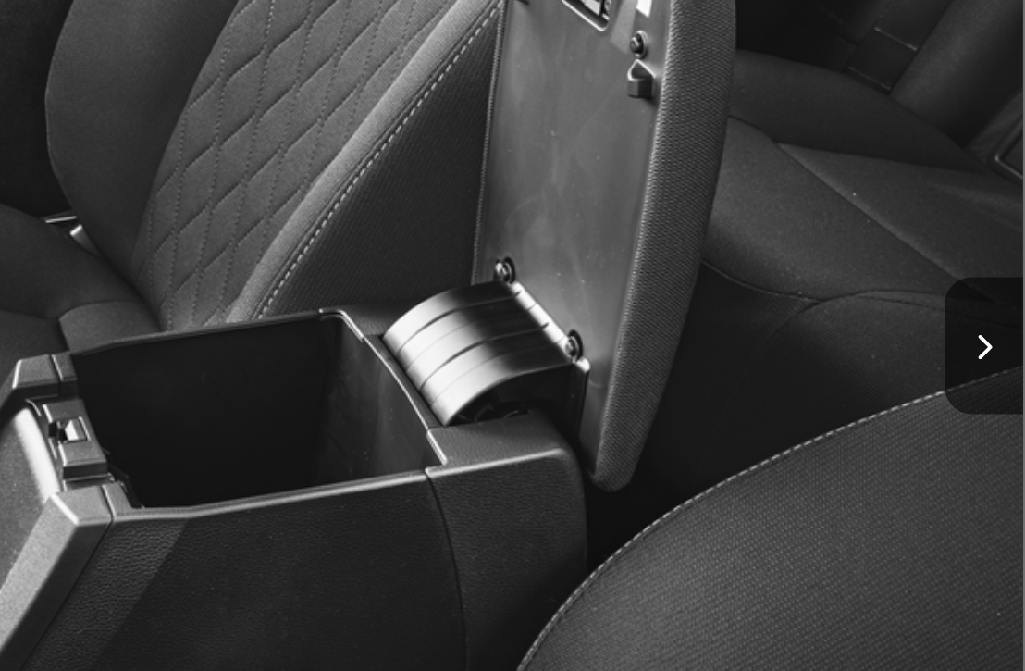
click at [987, 328] on button "Next image" at bounding box center [1005, 360] width 37 height 65
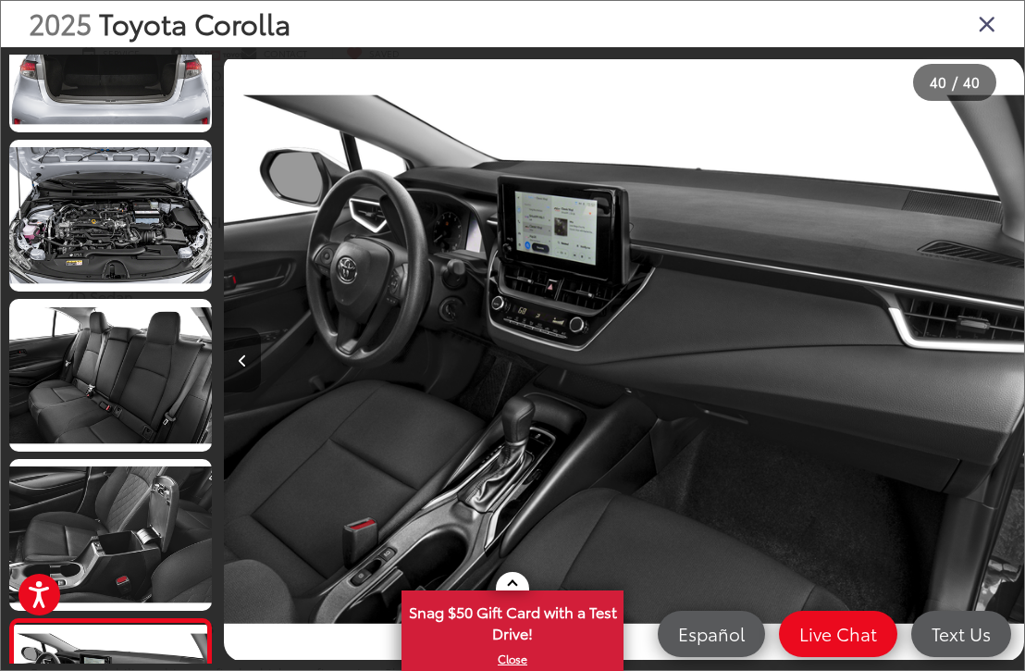
click at [990, 34] on icon "Close gallery" at bounding box center [987, 23] width 19 height 24
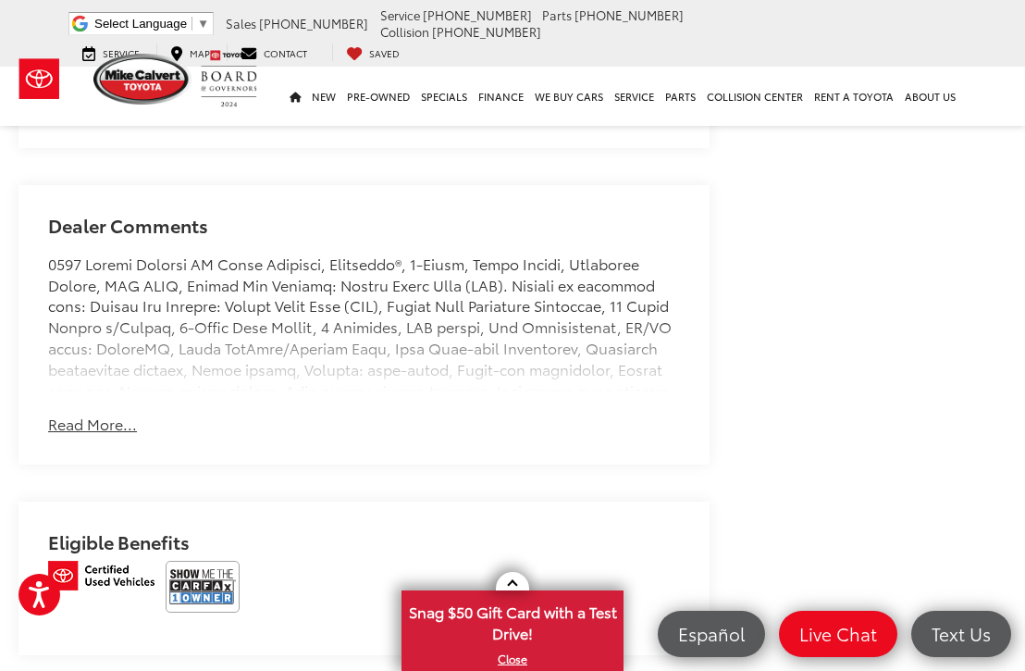
click at [92, 428] on button "Read More..." at bounding box center [92, 424] width 89 height 21
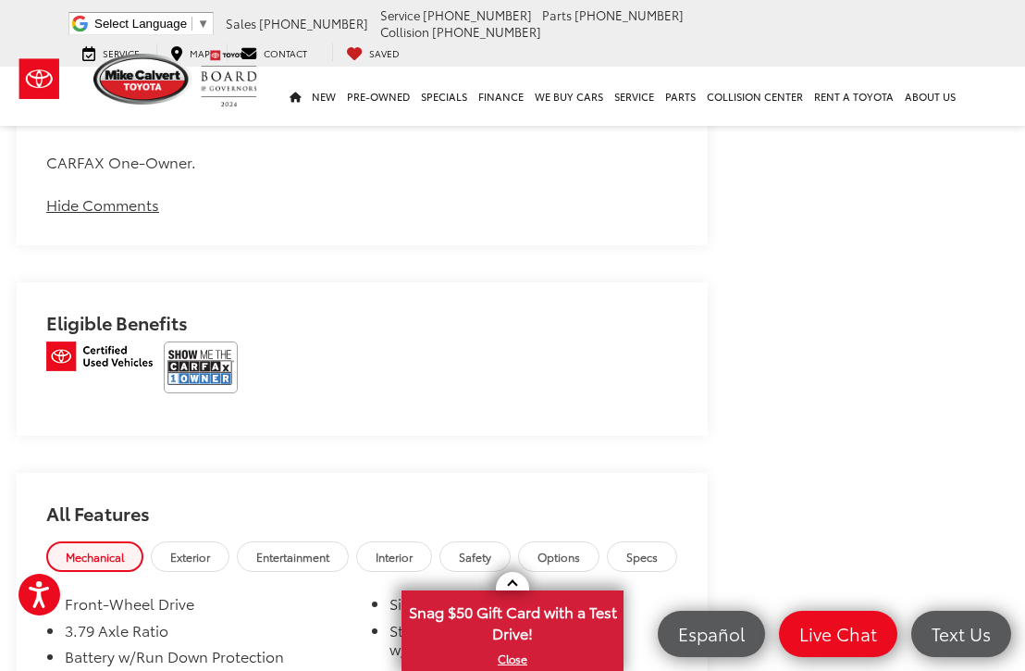
scroll to position [2403, 2]
click at [204, 340] on img at bounding box center [201, 366] width 74 height 52
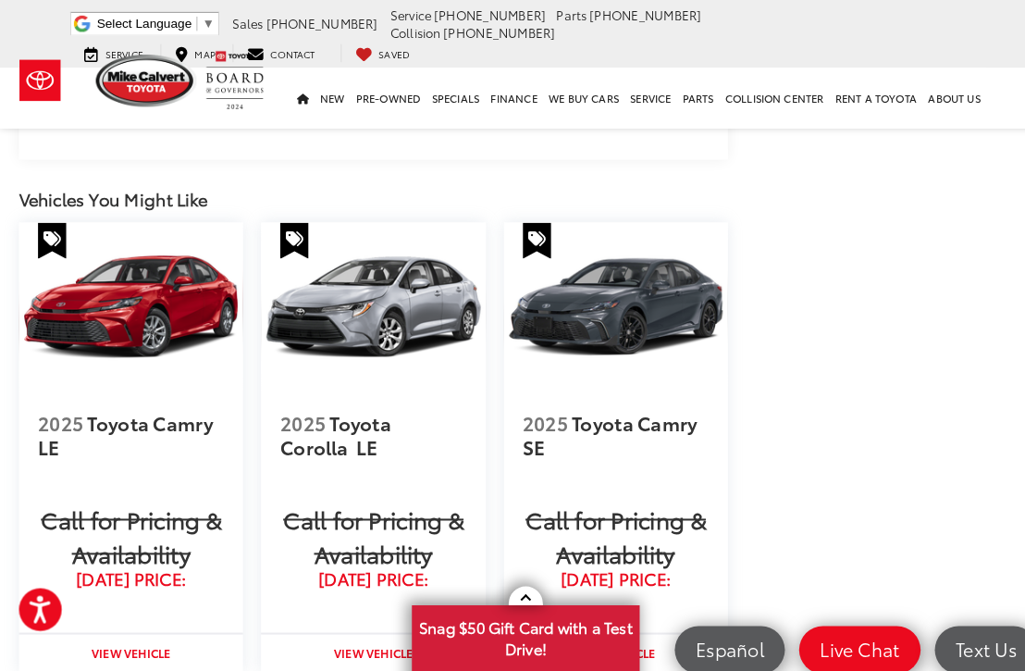
scroll to position [3080, 0]
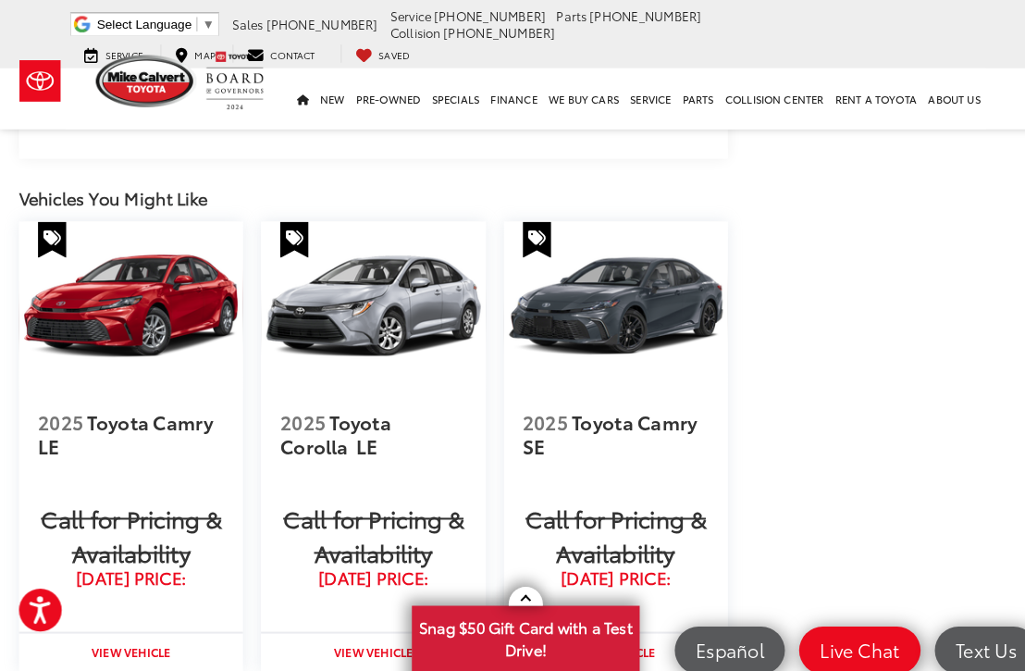
click at [352, 398] on span "2025 Toyota Corolla" at bounding box center [327, 422] width 108 height 49
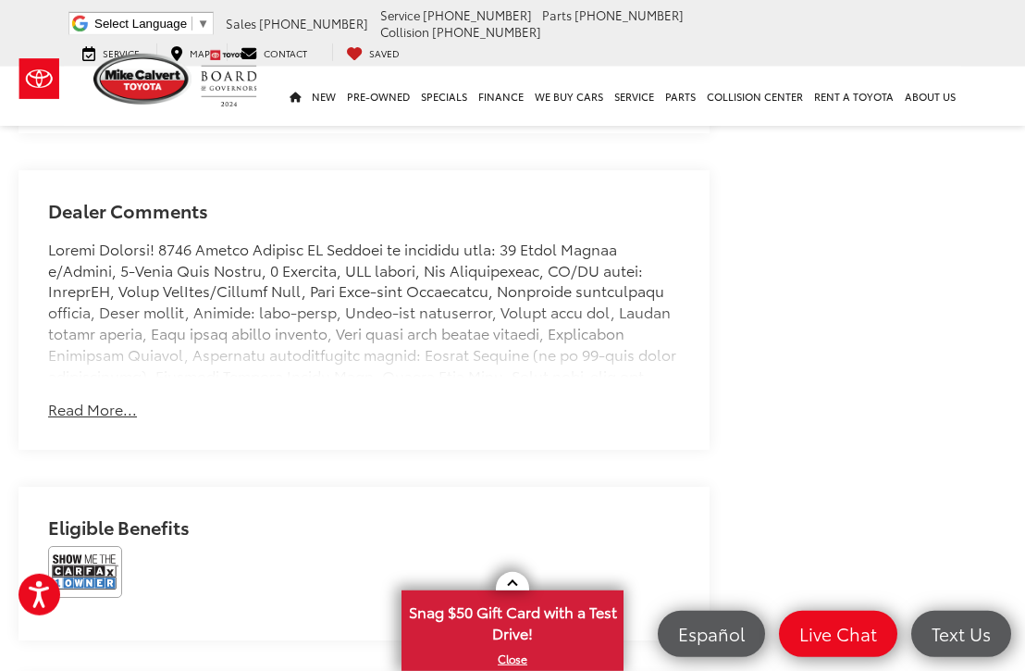
scroll to position [1385, 0]
